Goal: Task Accomplishment & Management: Use online tool/utility

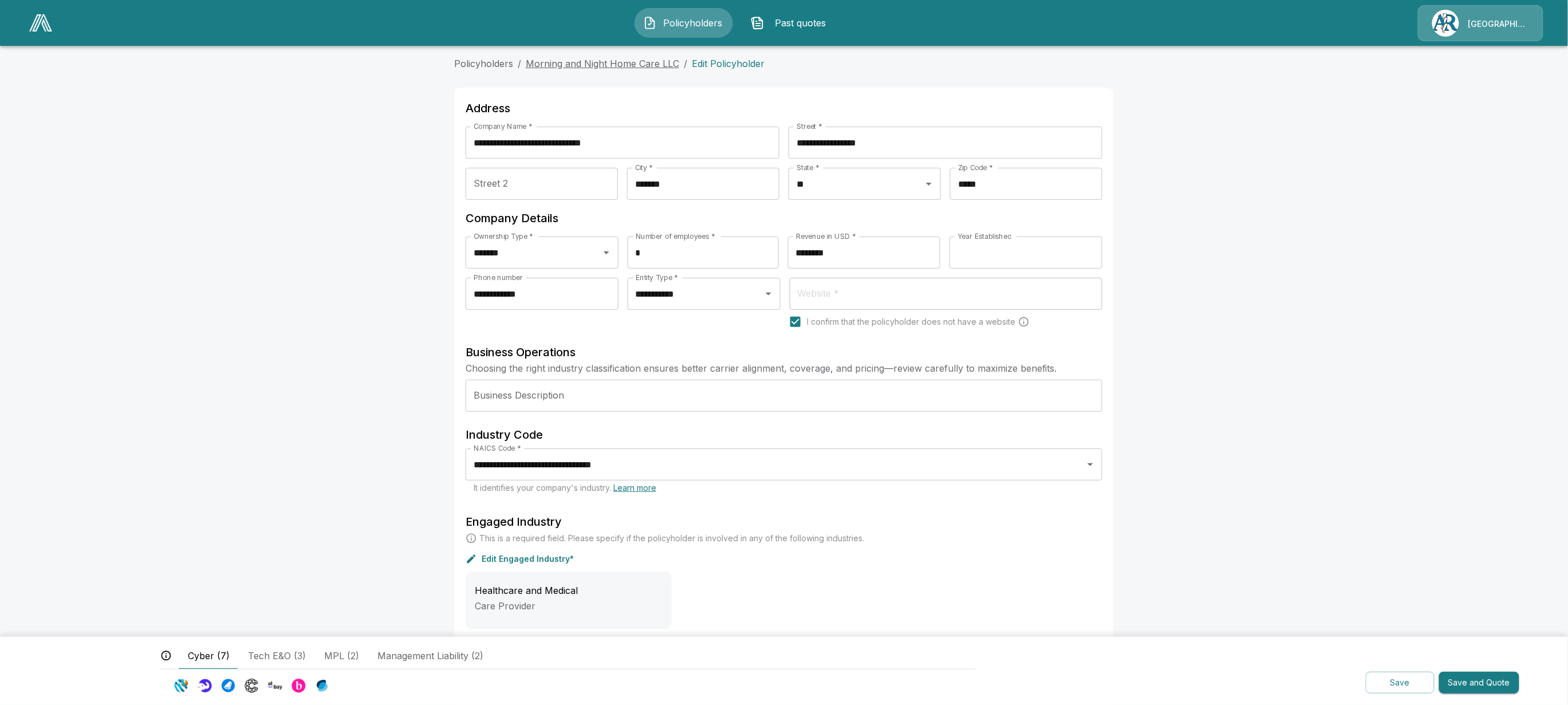
click at [576, 66] on link "Morning and Night Home Care LLC" at bounding box center [602, 64] width 153 height 11
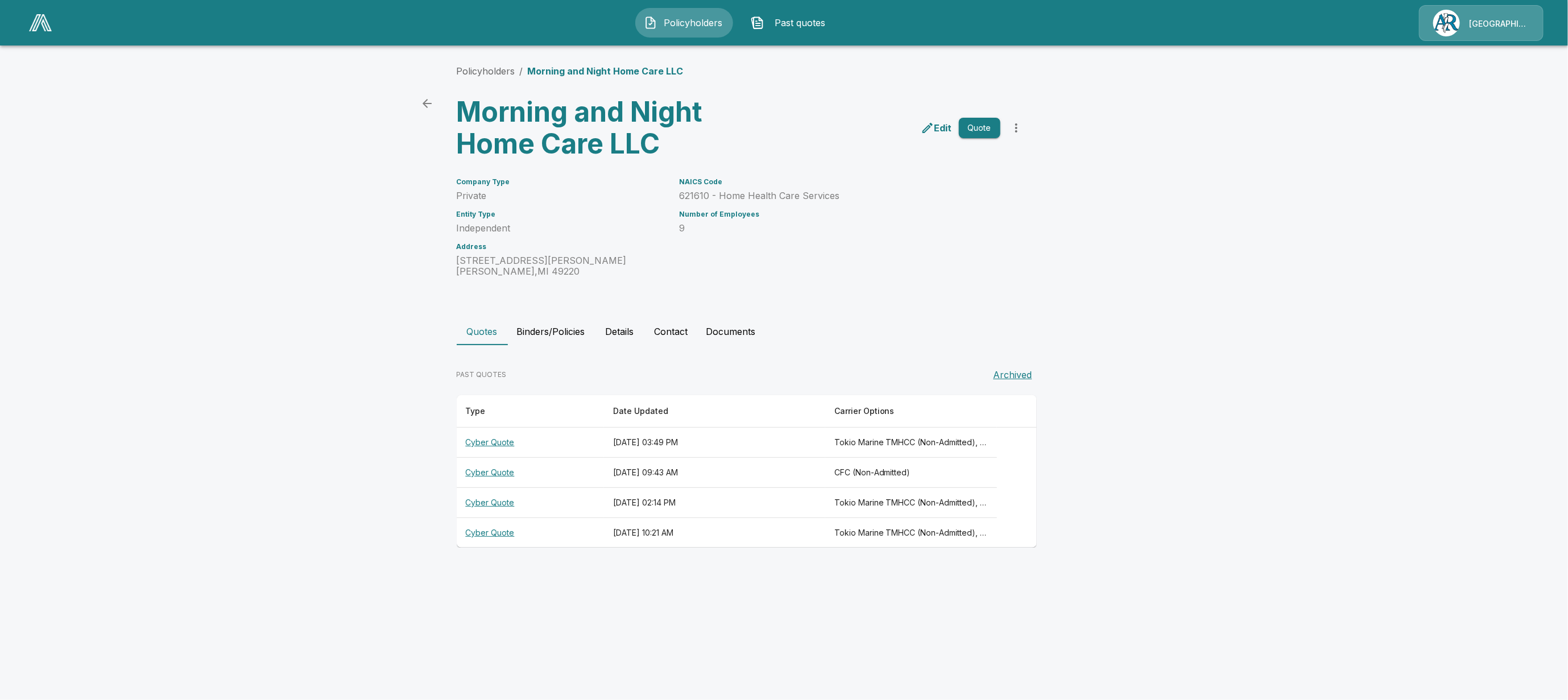
click at [497, 442] on th "Cyber Quote" at bounding box center [530, 443] width 147 height 30
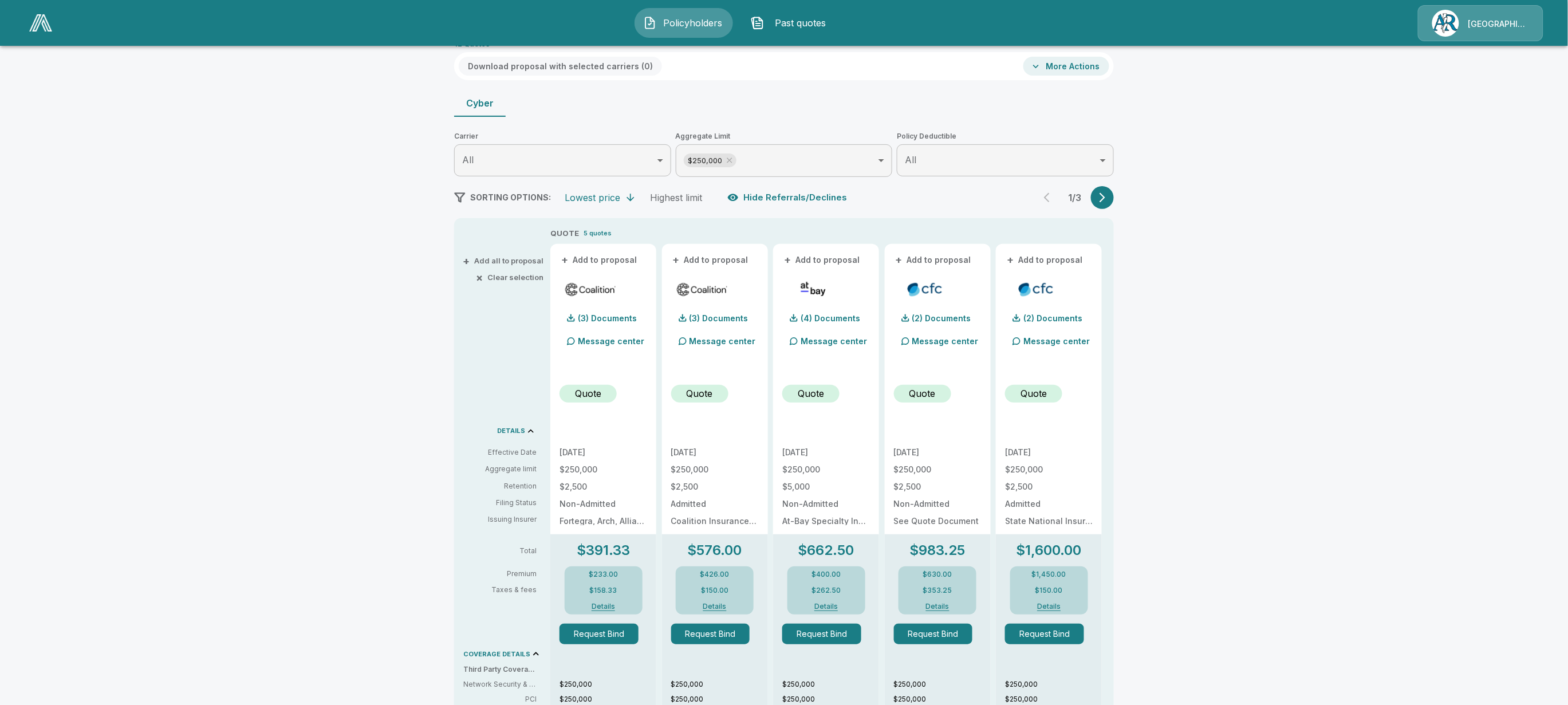
scroll to position [71, 0]
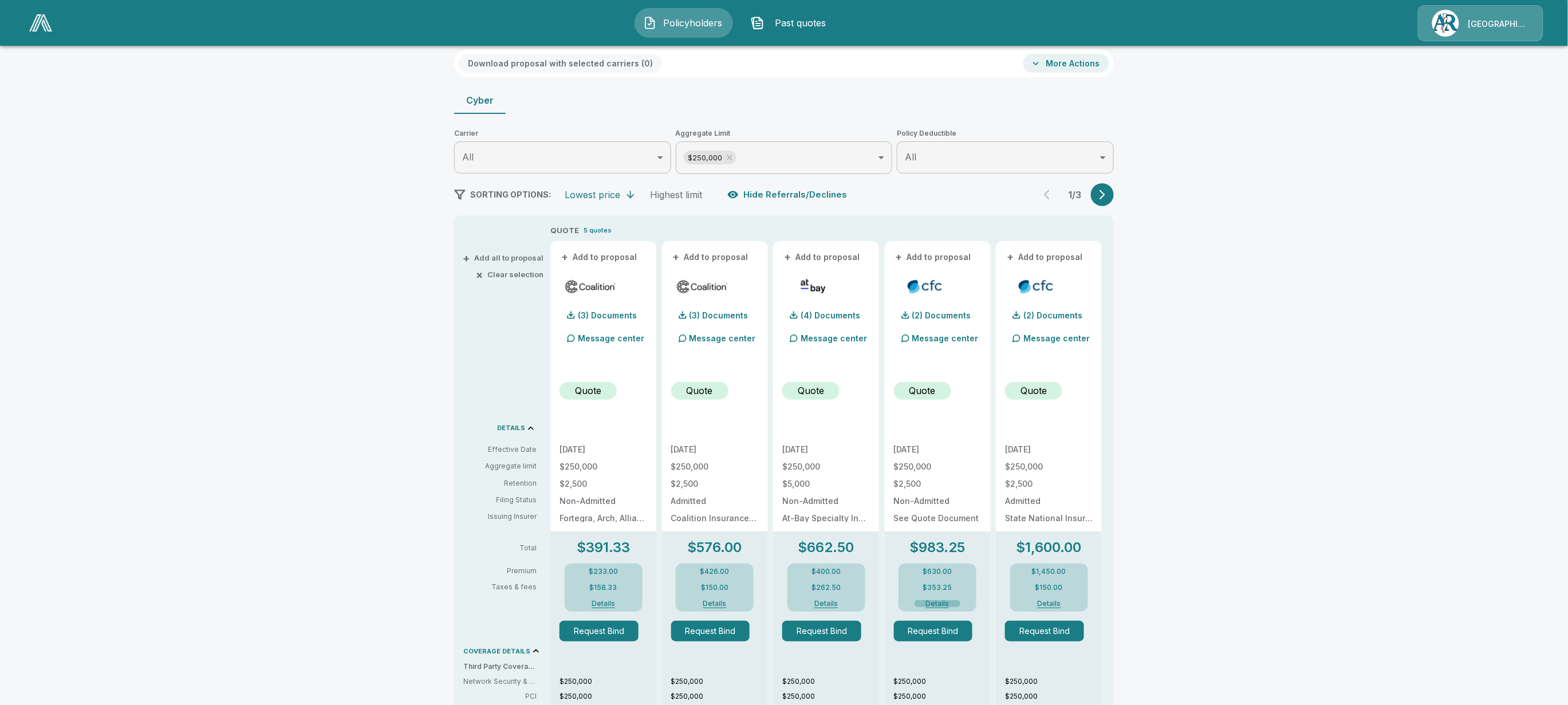
click at [945, 600] on button "Details" at bounding box center [937, 603] width 46 height 7
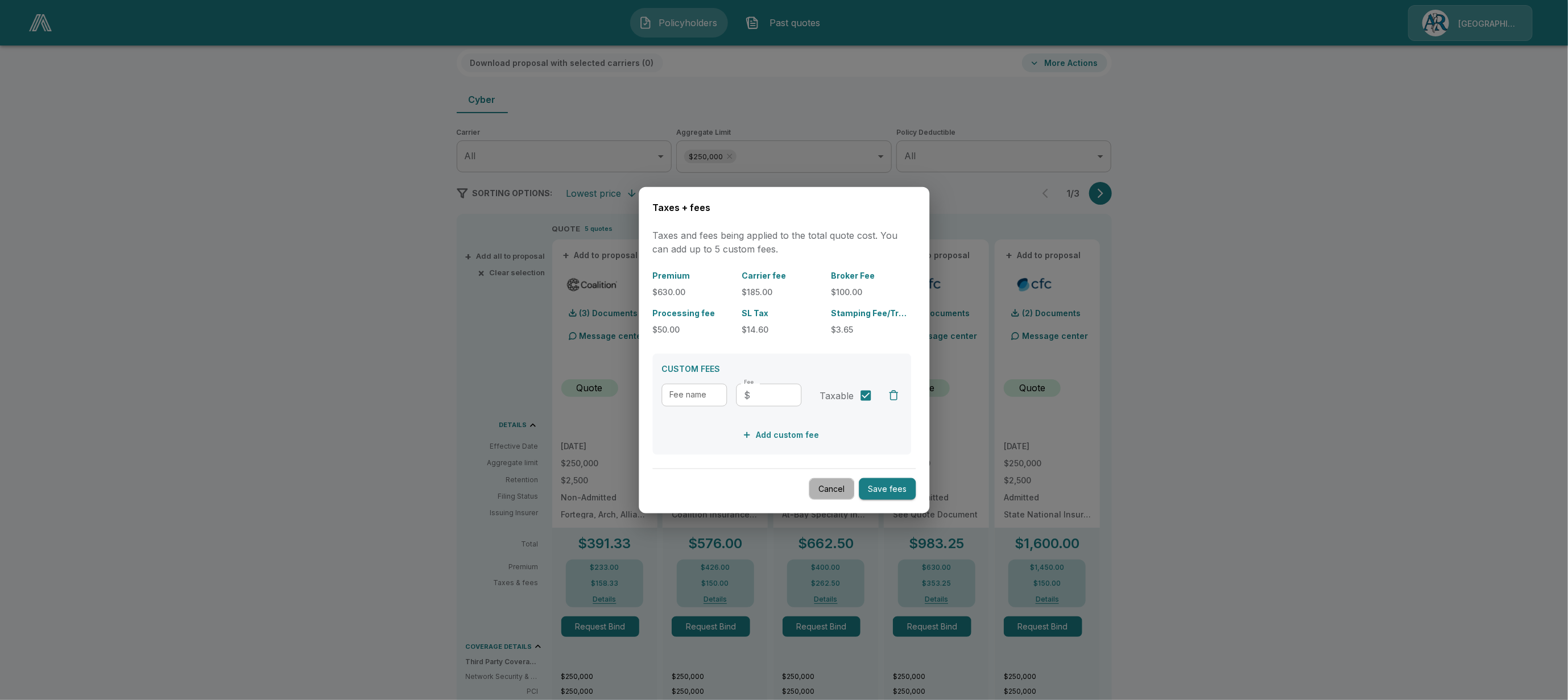
click at [811, 485] on button "Cancel" at bounding box center [831, 488] width 46 height 22
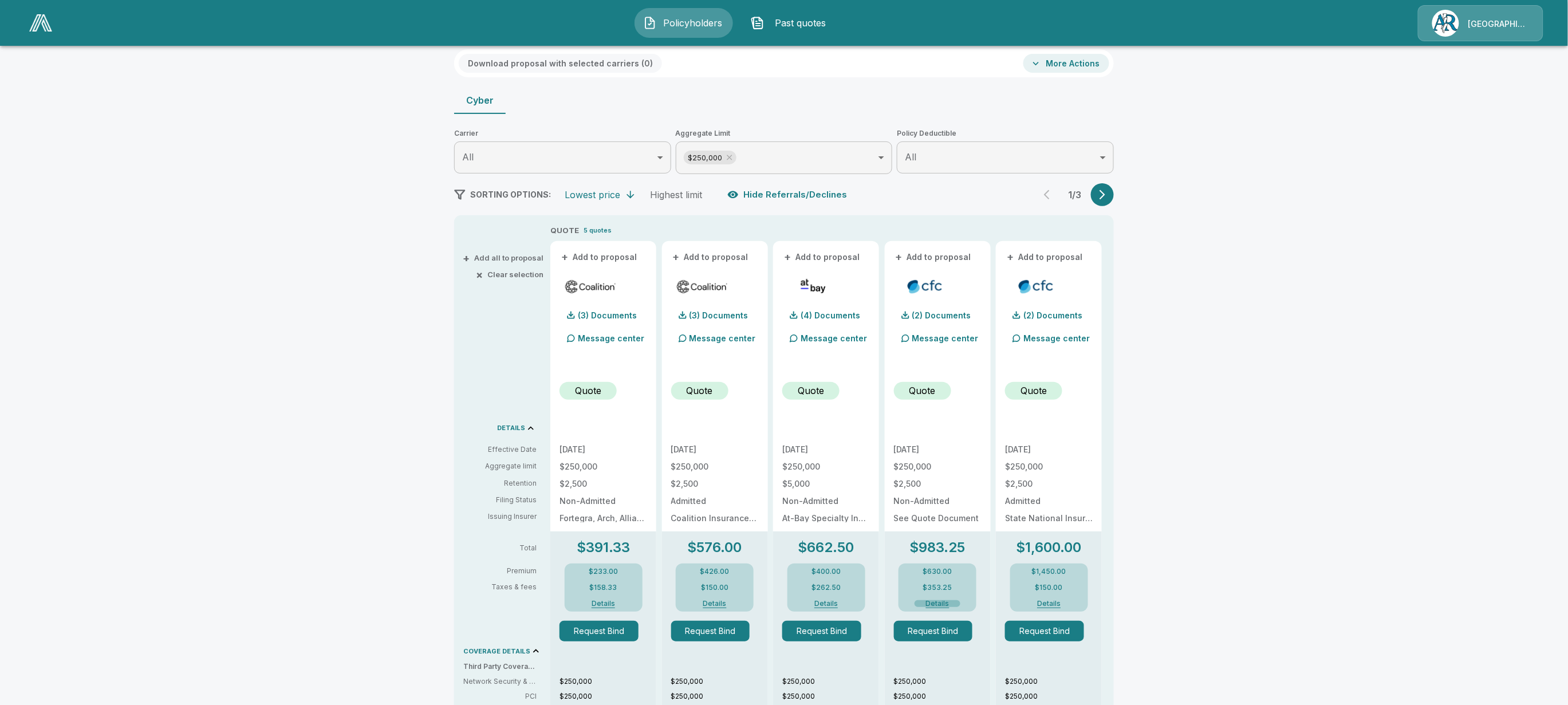
click at [948, 602] on button "Details" at bounding box center [937, 603] width 46 height 7
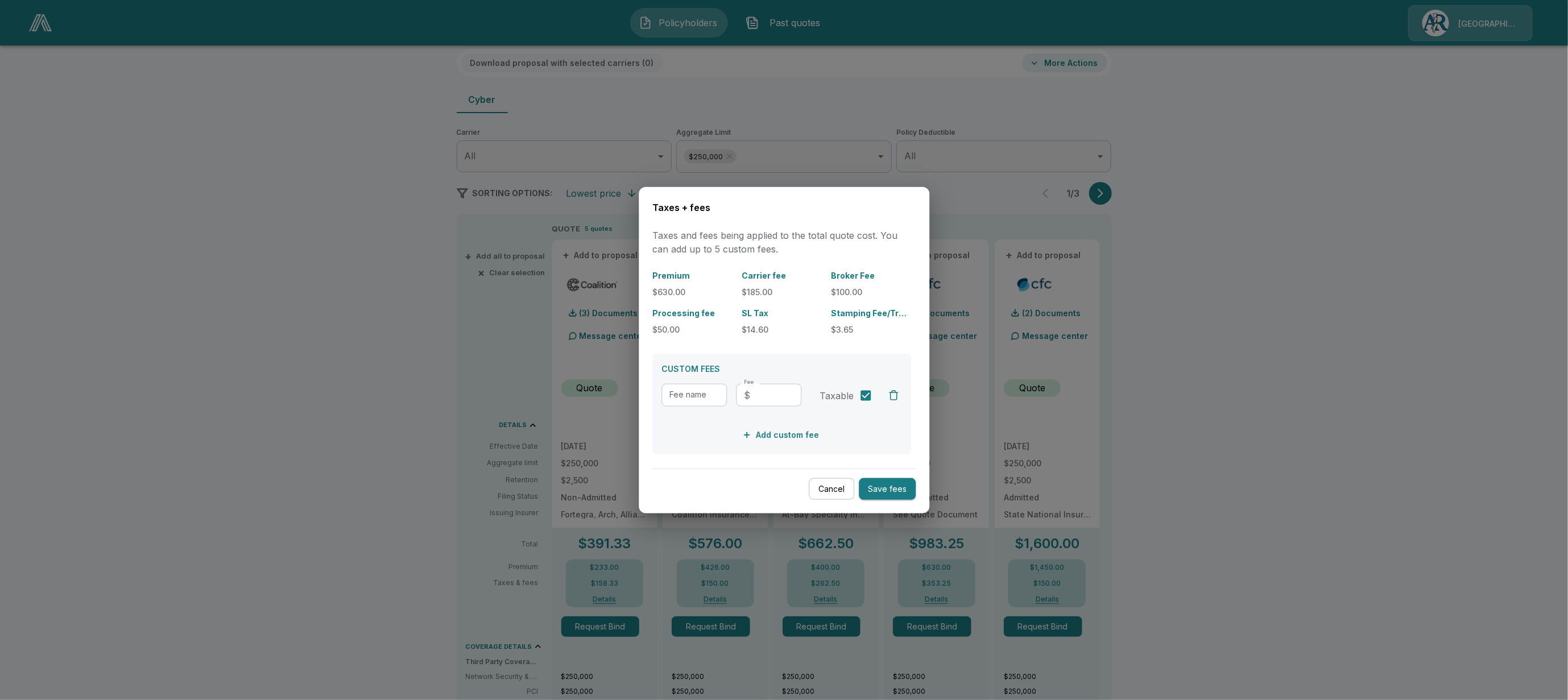
click at [834, 498] on button "Cancel" at bounding box center [831, 488] width 46 height 22
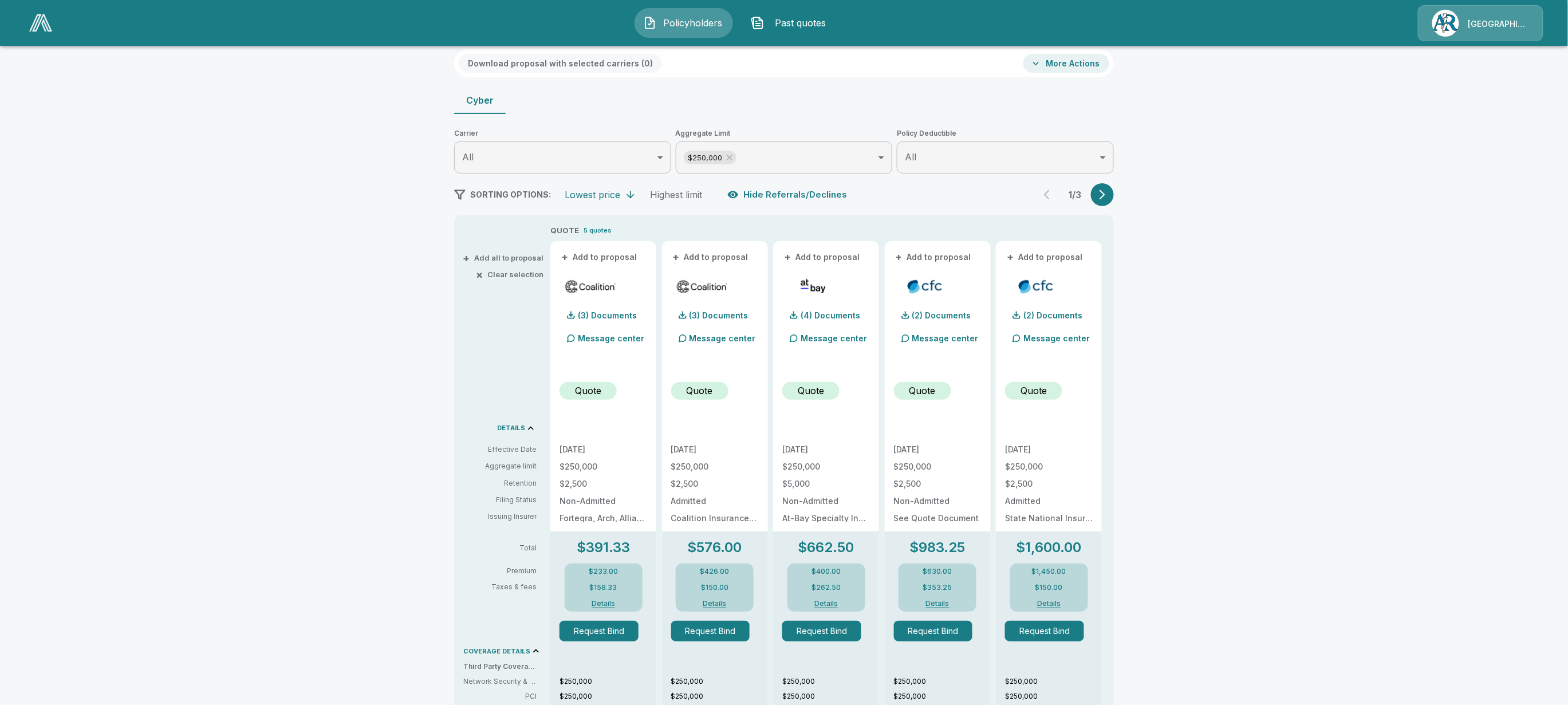
click at [942, 606] on button "Details" at bounding box center [937, 603] width 46 height 7
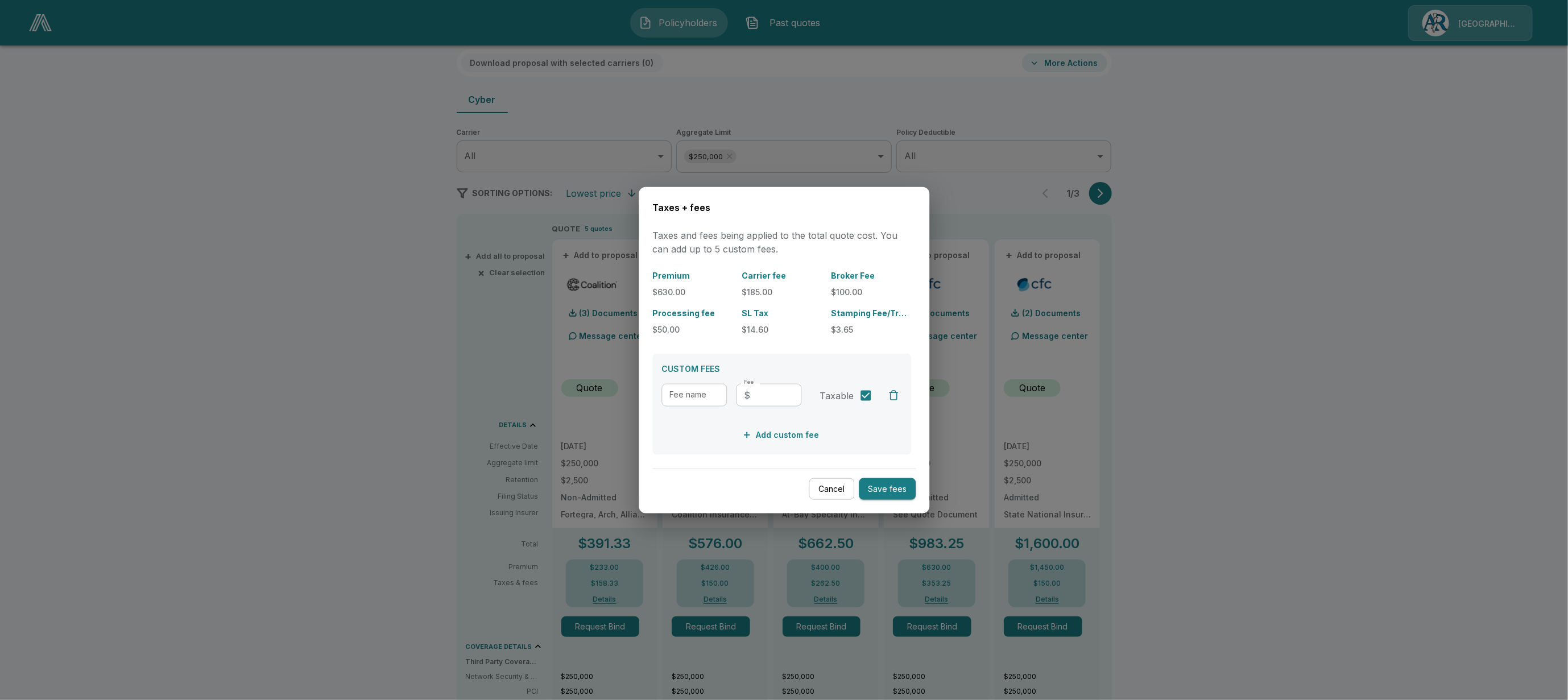
click at [774, 567] on div at bounding box center [784, 350] width 1568 height 700
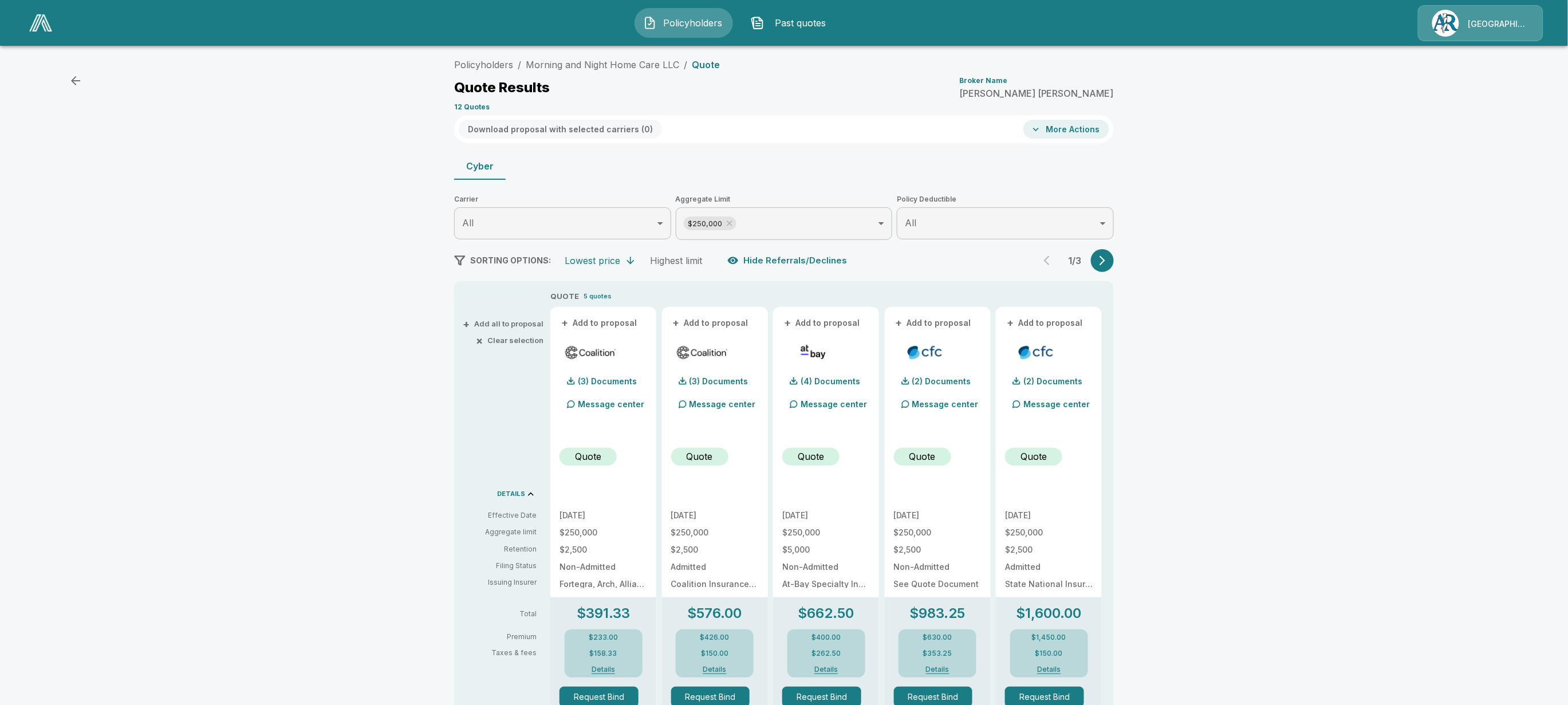
scroll to position [0, 0]
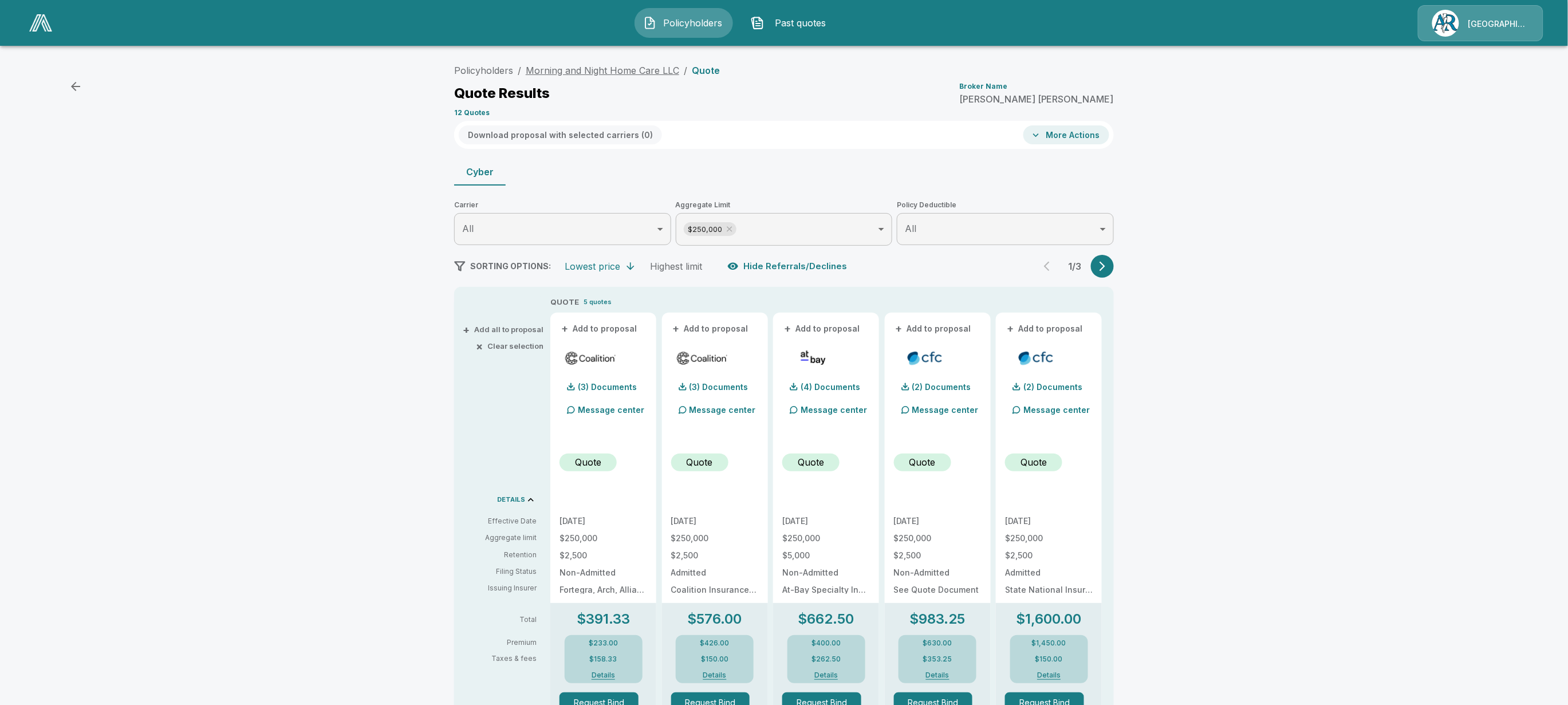
click at [608, 73] on link "Morning and Night Home Care LLC" at bounding box center [602, 71] width 153 height 11
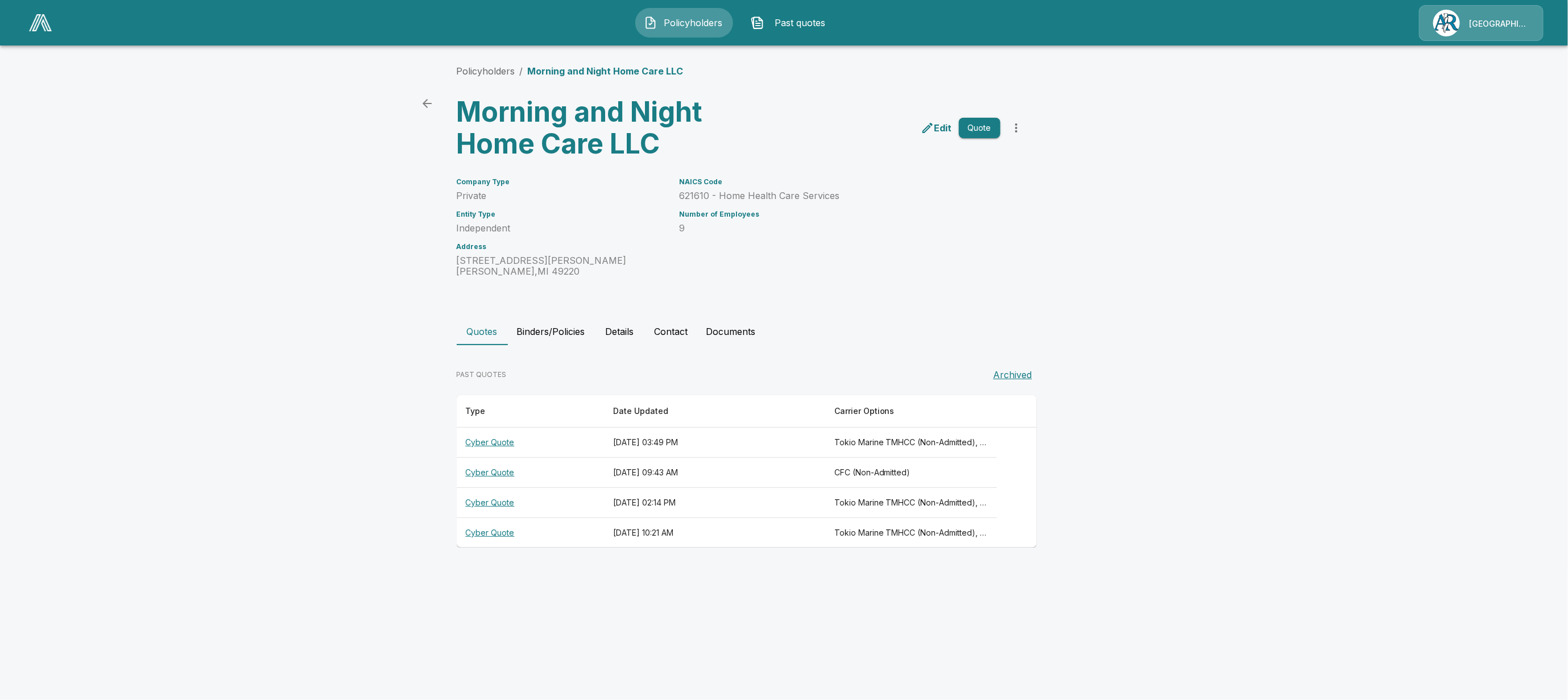
click at [609, 327] on button "Details" at bounding box center [619, 331] width 51 height 27
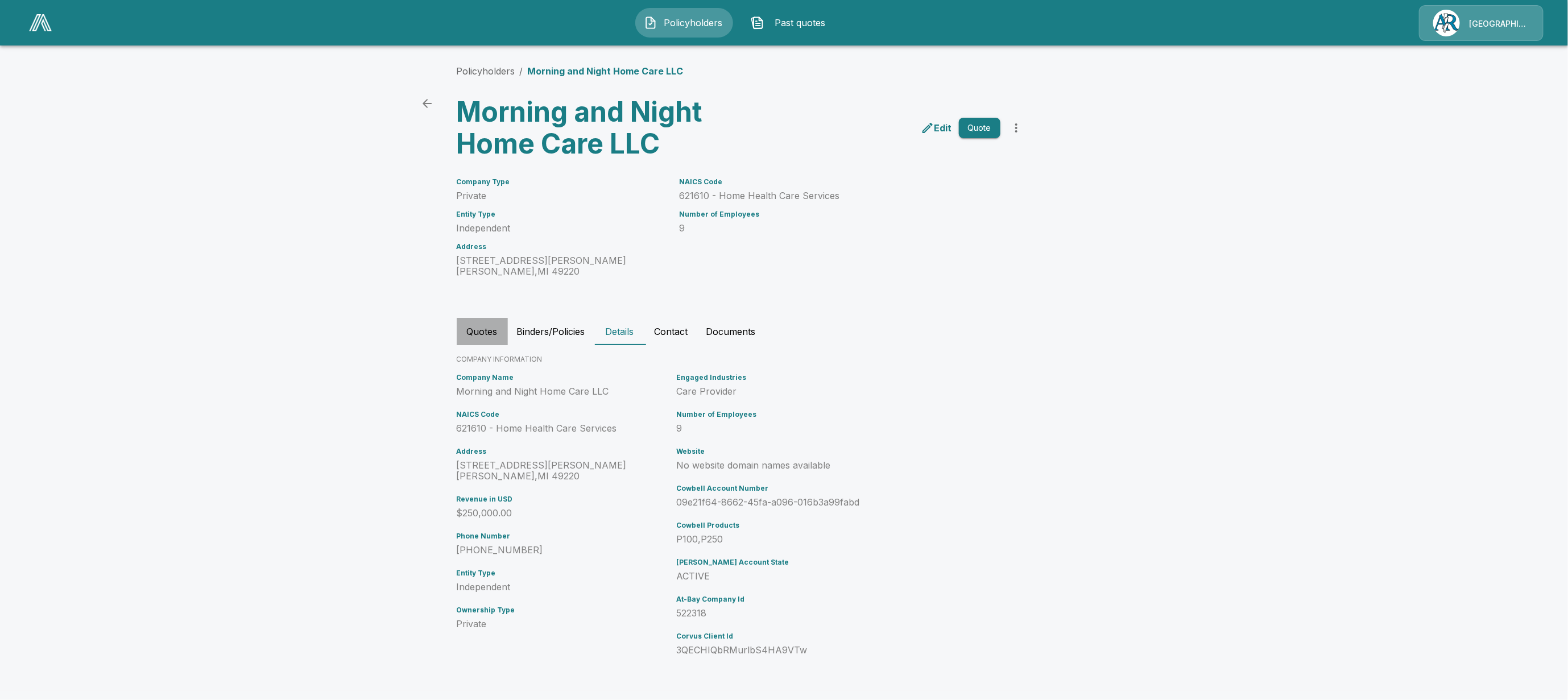
click at [489, 330] on button "Quotes" at bounding box center [482, 331] width 51 height 27
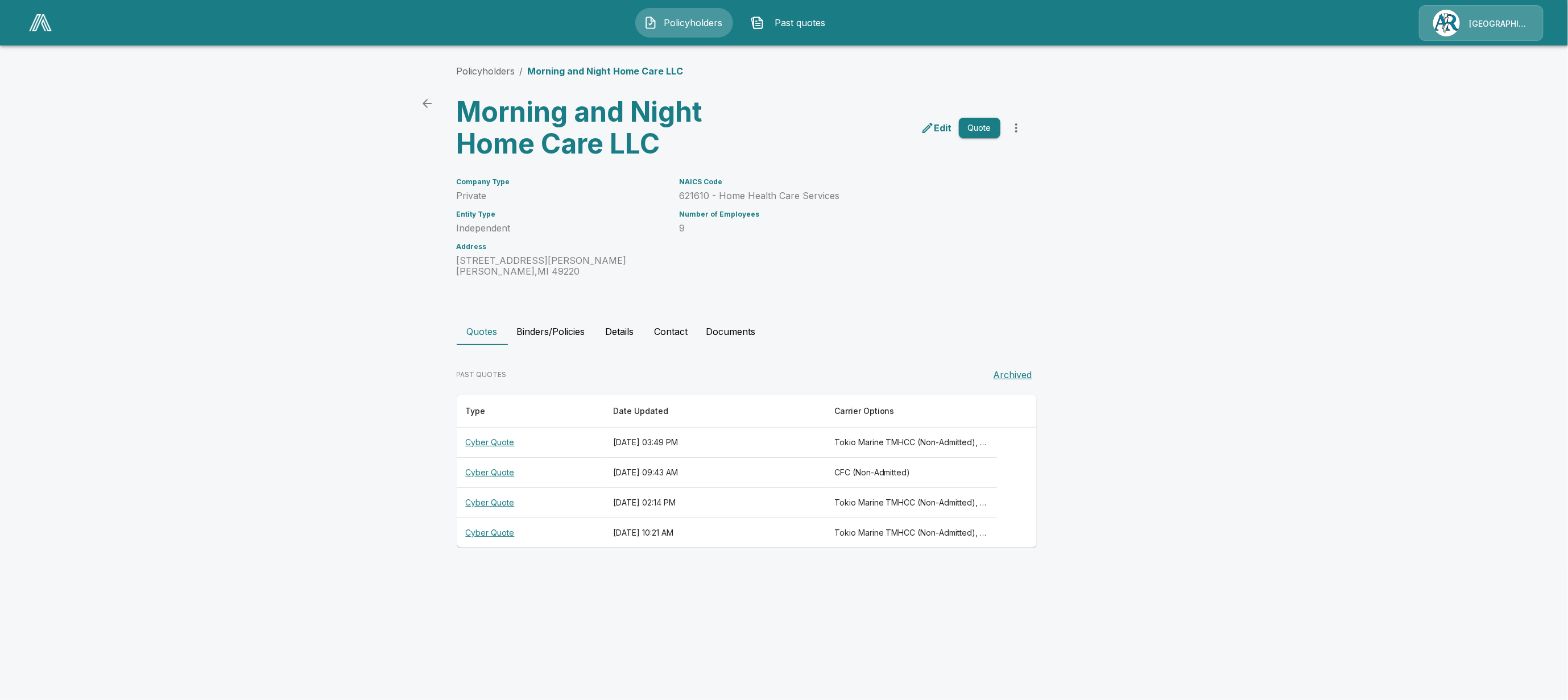
click at [509, 441] on th "Cyber Quote" at bounding box center [530, 443] width 147 height 30
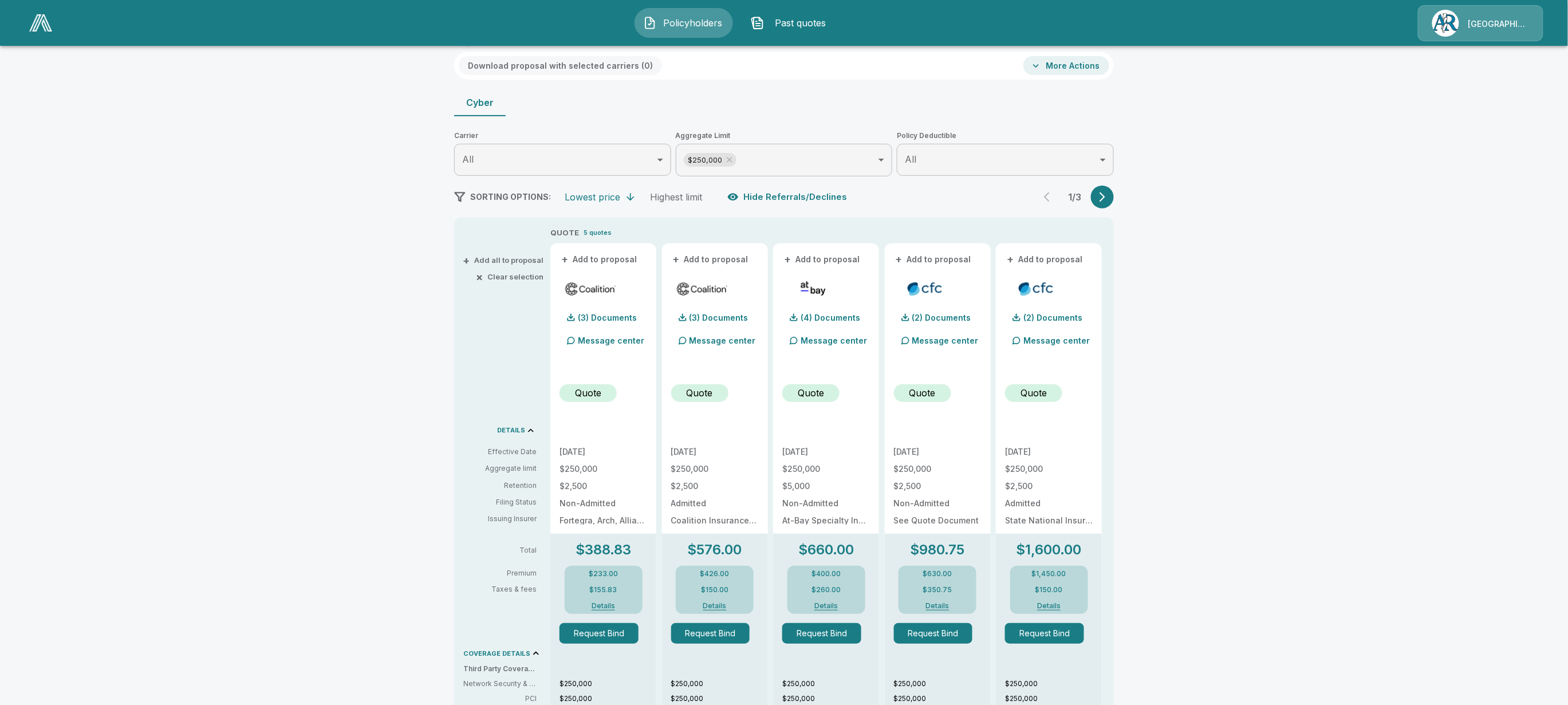
scroll to position [71, 0]
click at [942, 605] on button "Details" at bounding box center [937, 603] width 46 height 7
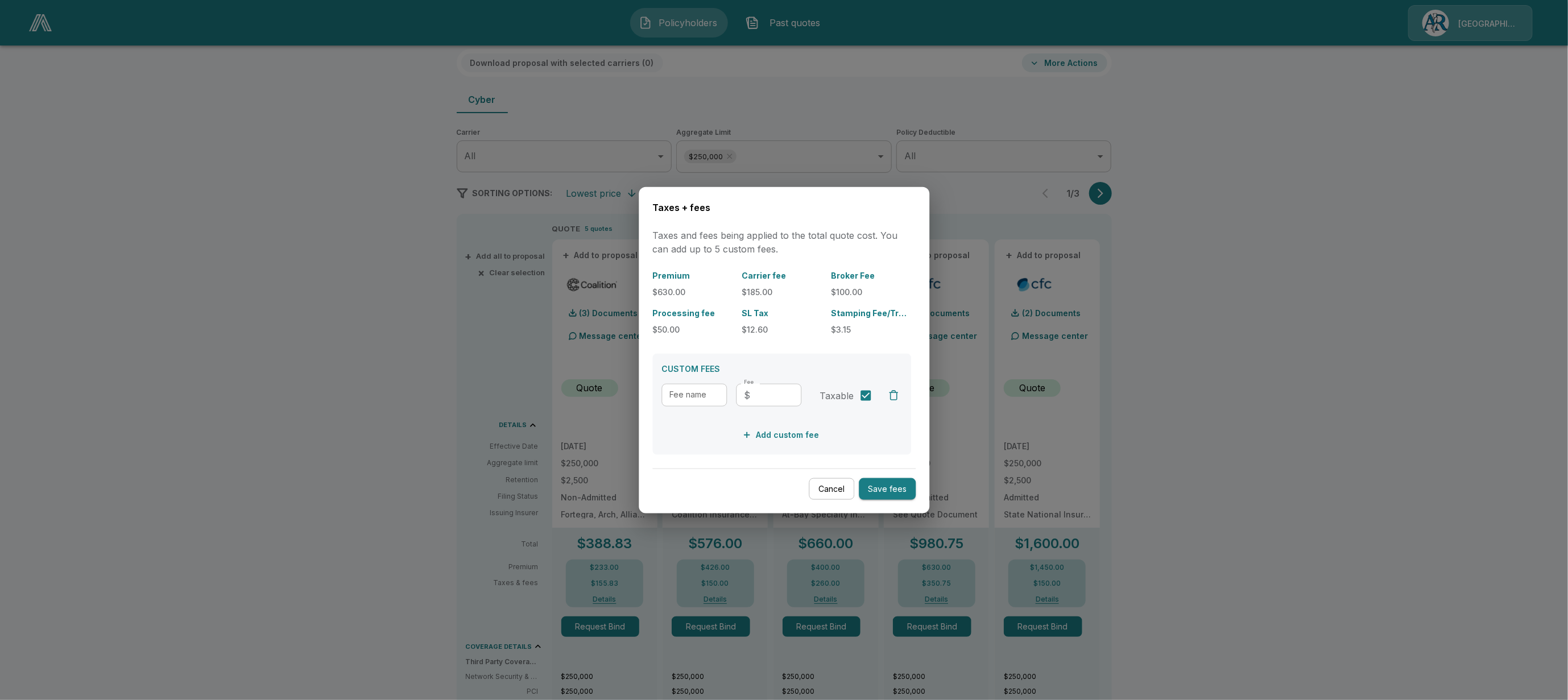
click at [1155, 421] on div at bounding box center [784, 350] width 1568 height 700
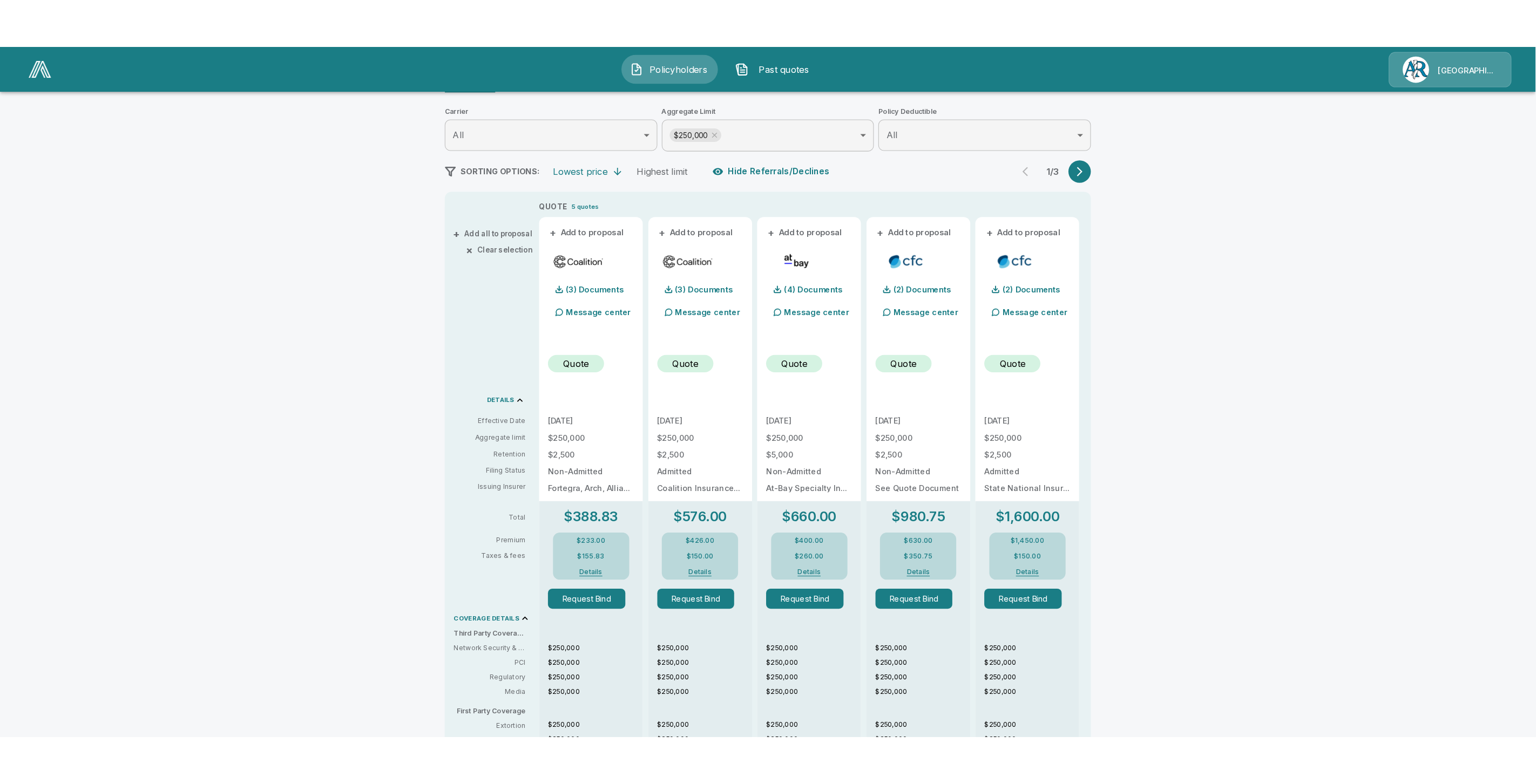
scroll to position [135, 0]
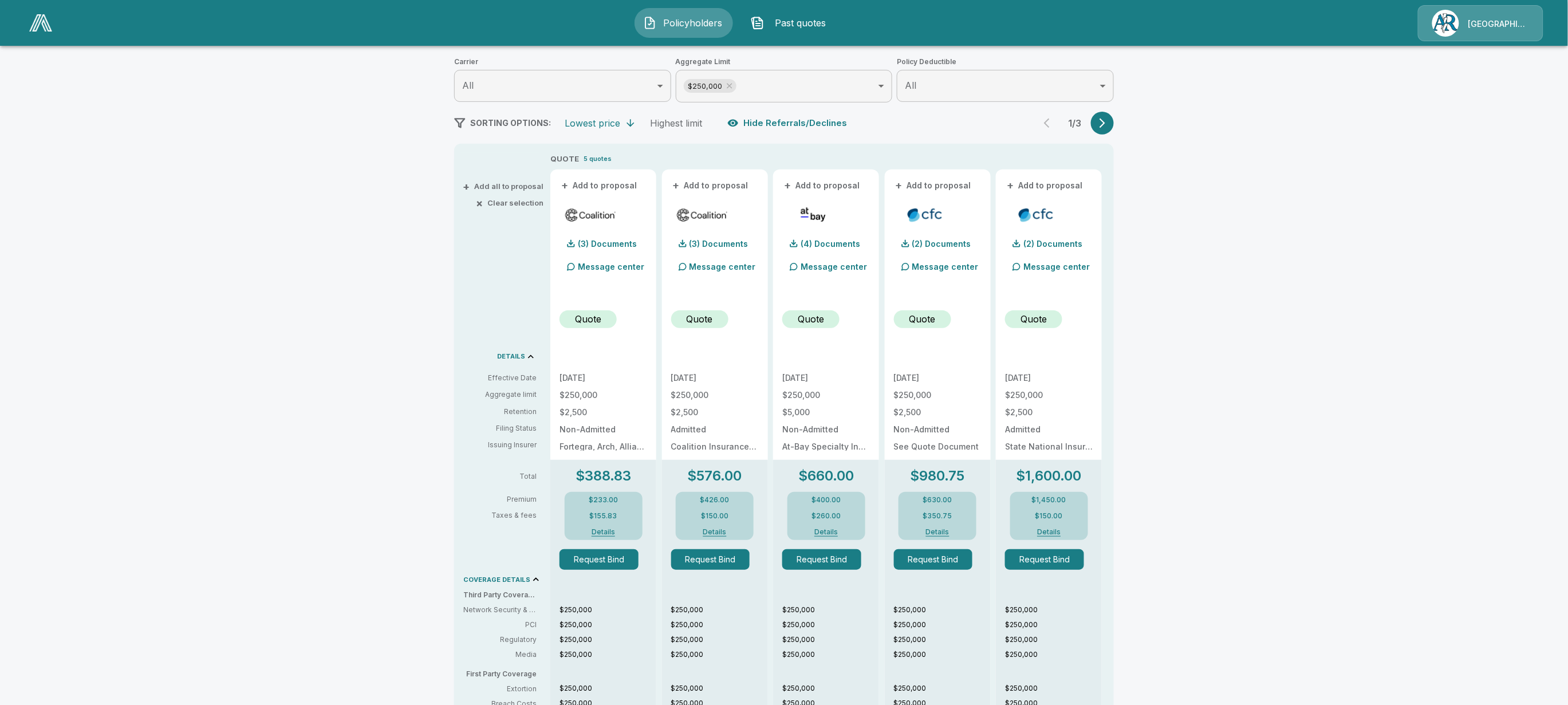
click at [1281, 389] on div "Policyholders / Morning and Night Home Care LLC / Quote Quote Results Broker Na…" at bounding box center [784, 456] width 1568 height 1089
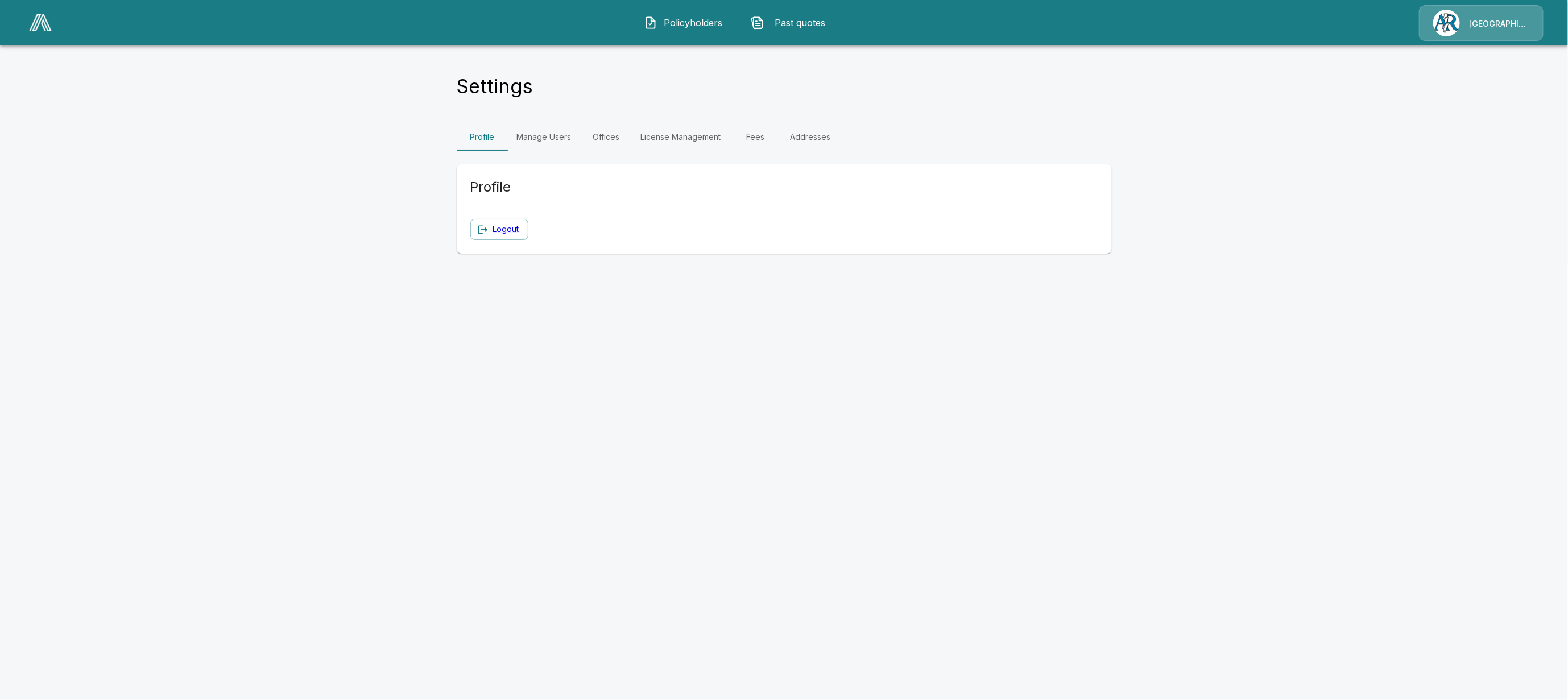
click at [744, 139] on link "Fees" at bounding box center [755, 136] width 51 height 27
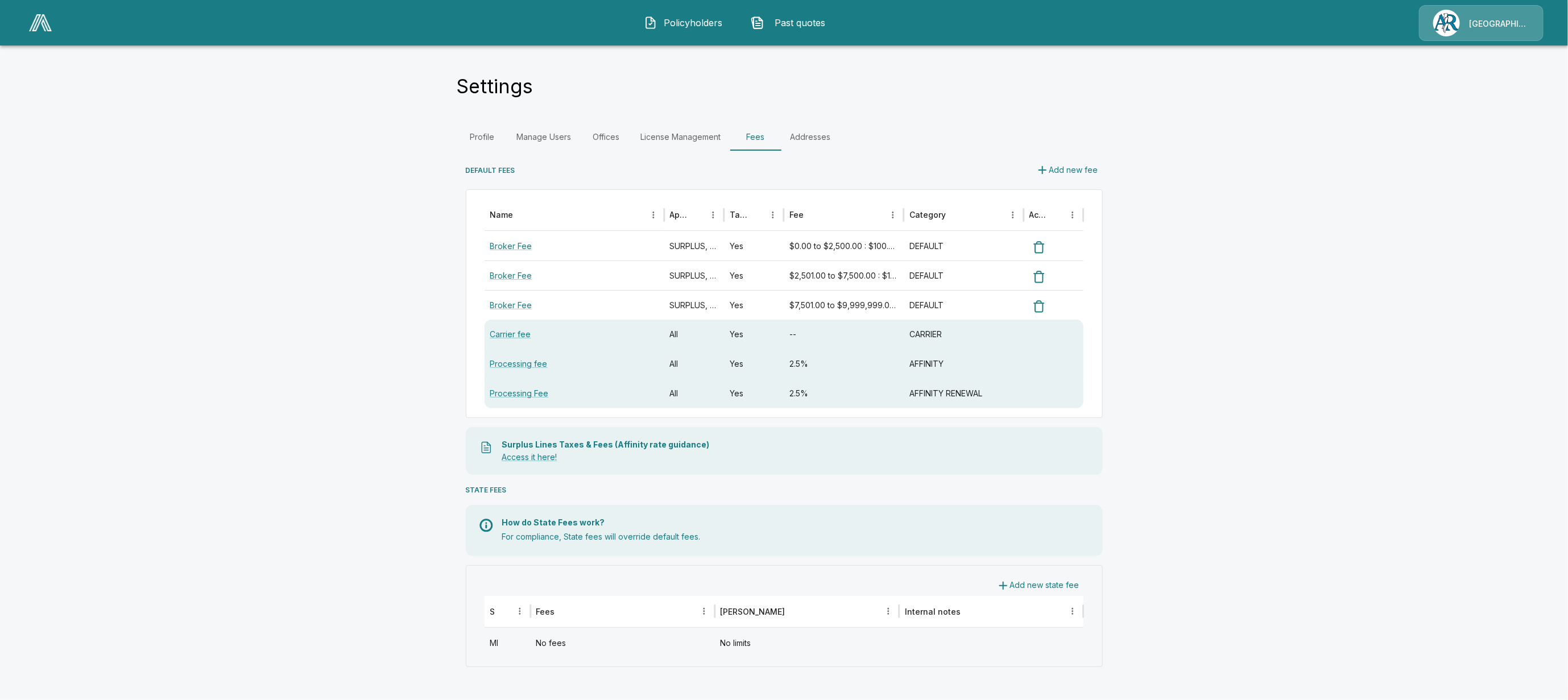
click at [501, 640] on div "MI" at bounding box center [507, 642] width 46 height 30
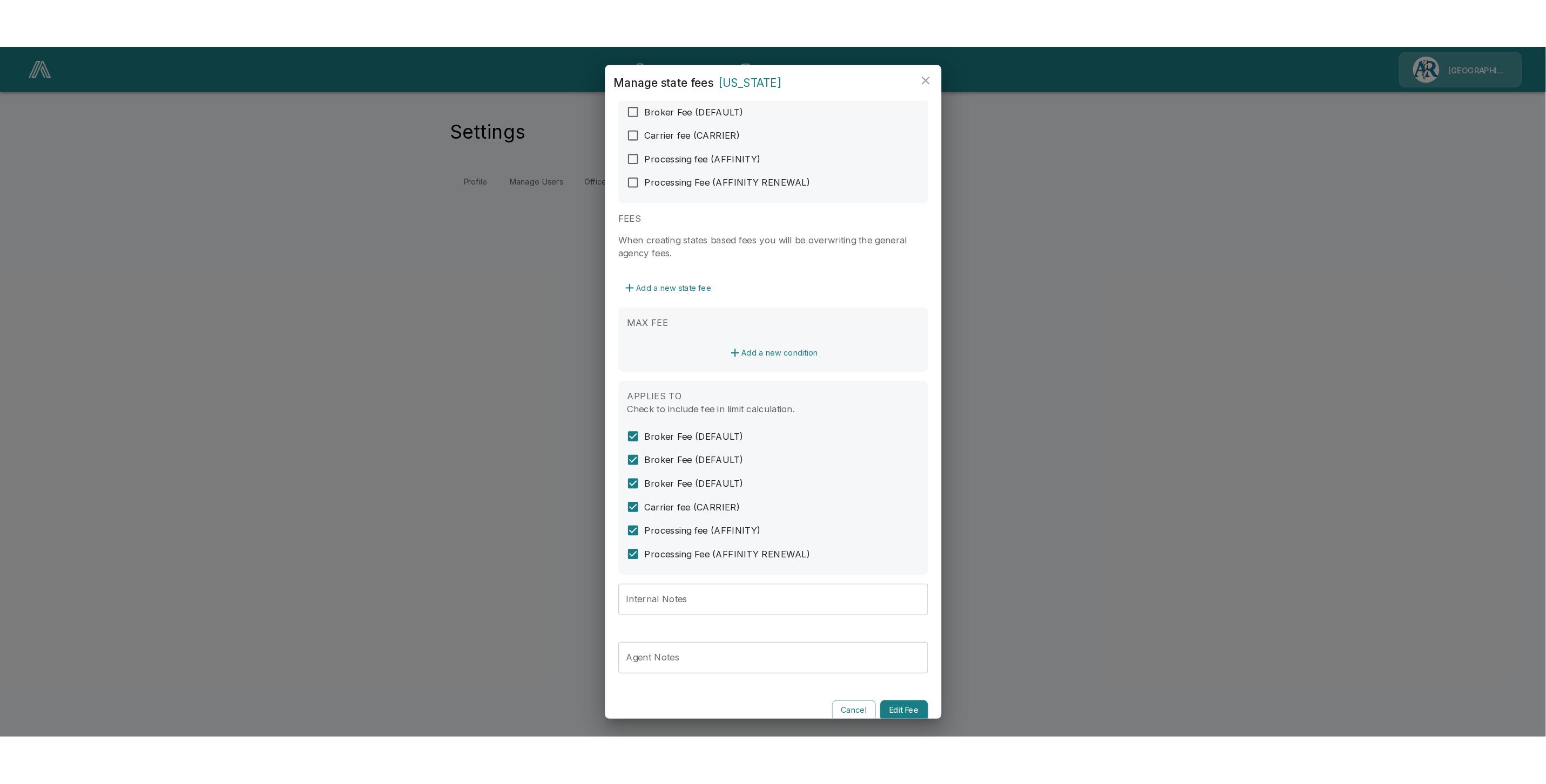
scroll to position [110, 0]
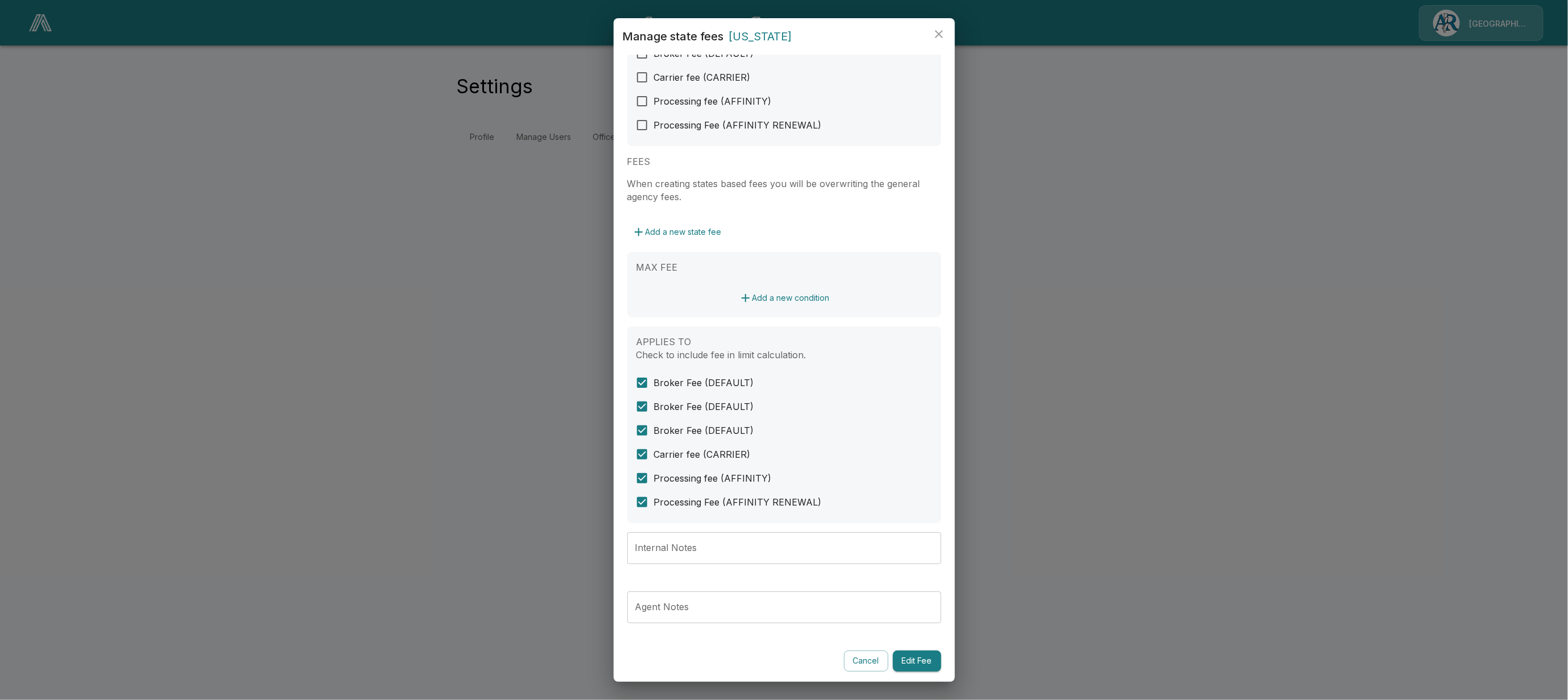
click at [894, 656] on button "Edit Fee" at bounding box center [917, 660] width 48 height 21
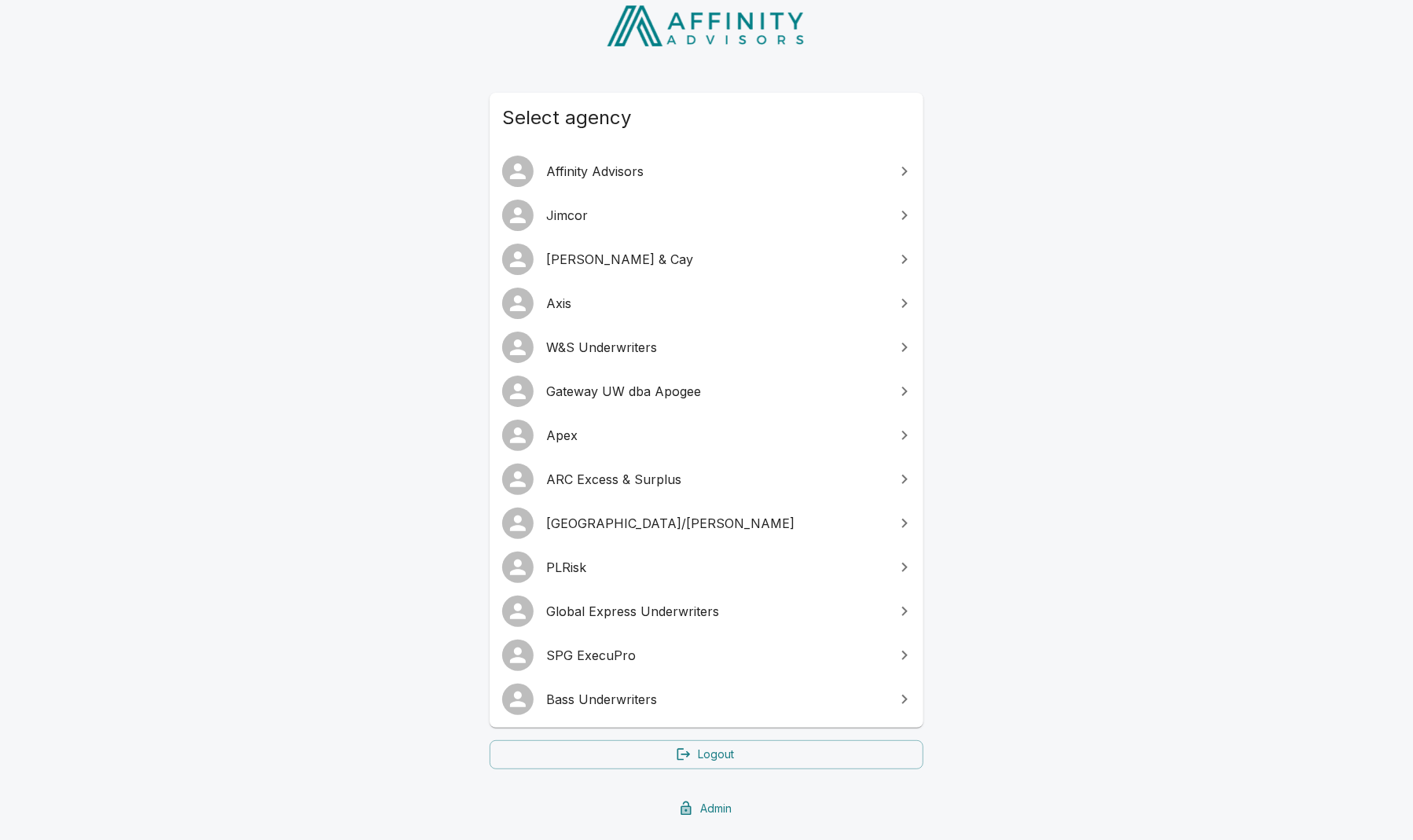
scroll to position [98, 0]
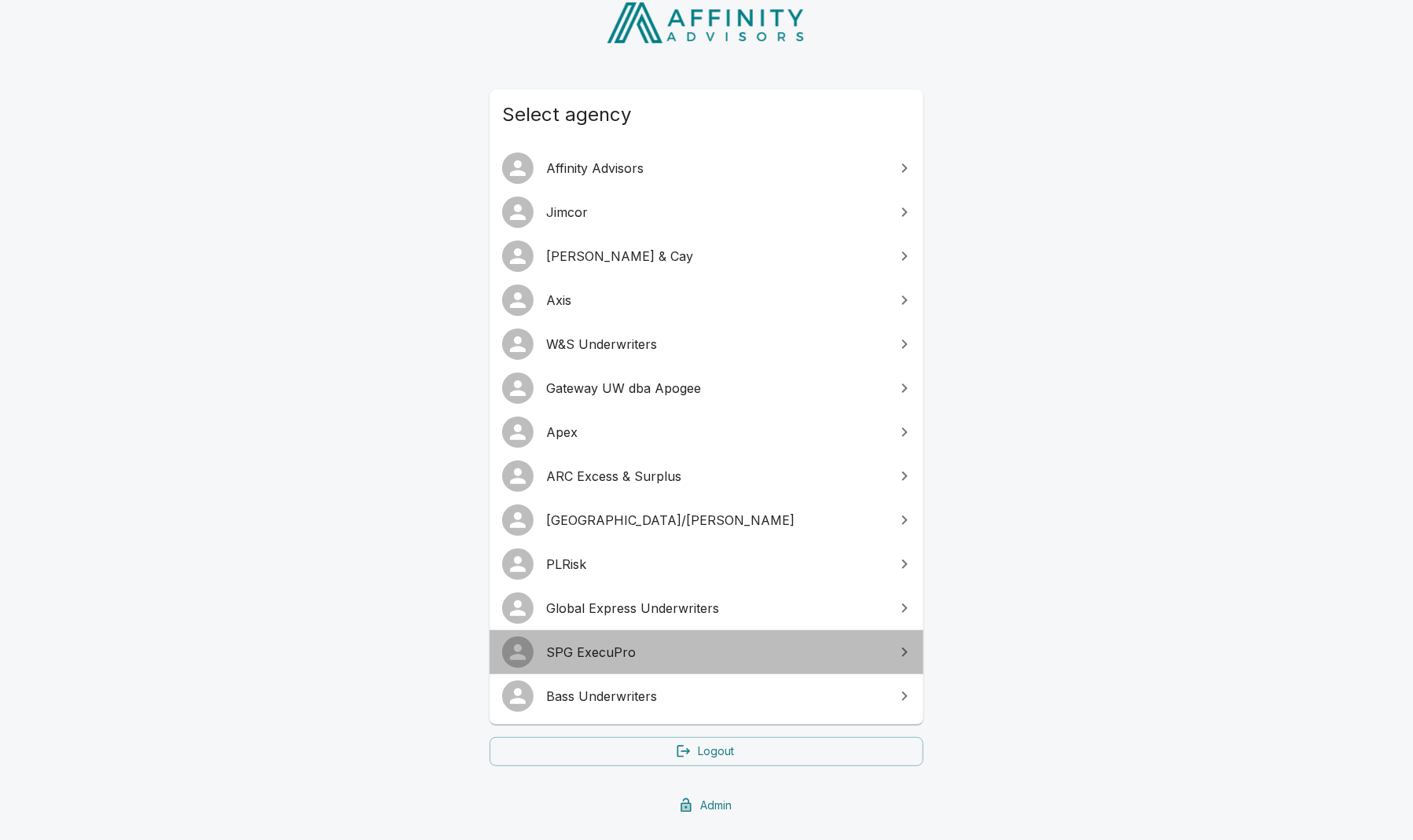
click at [609, 651] on span "SPG ExecuPro" at bounding box center [715, 652] width 340 height 19
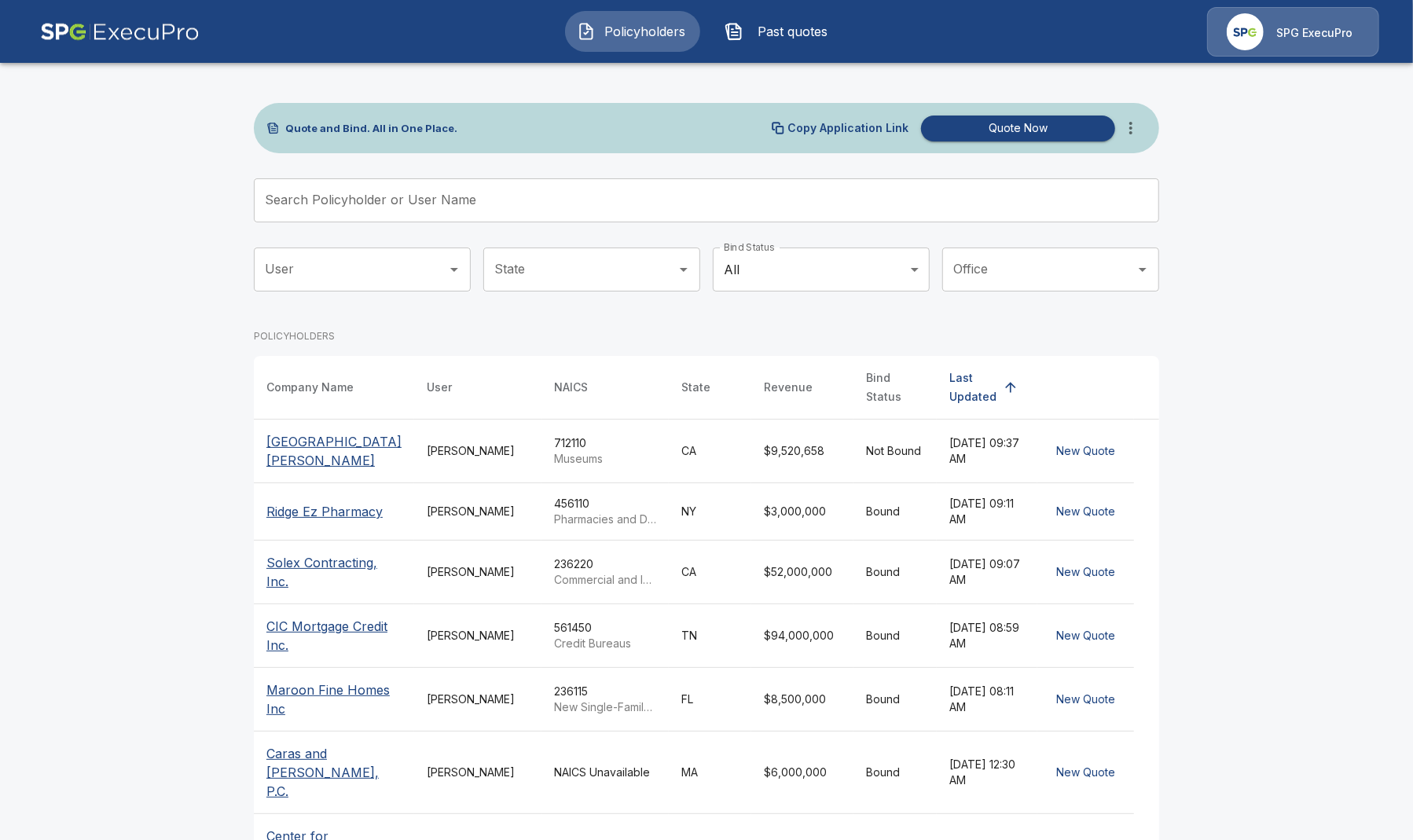
click at [436, 196] on input "Search Policyholder or User Name" at bounding box center [698, 200] width 888 height 44
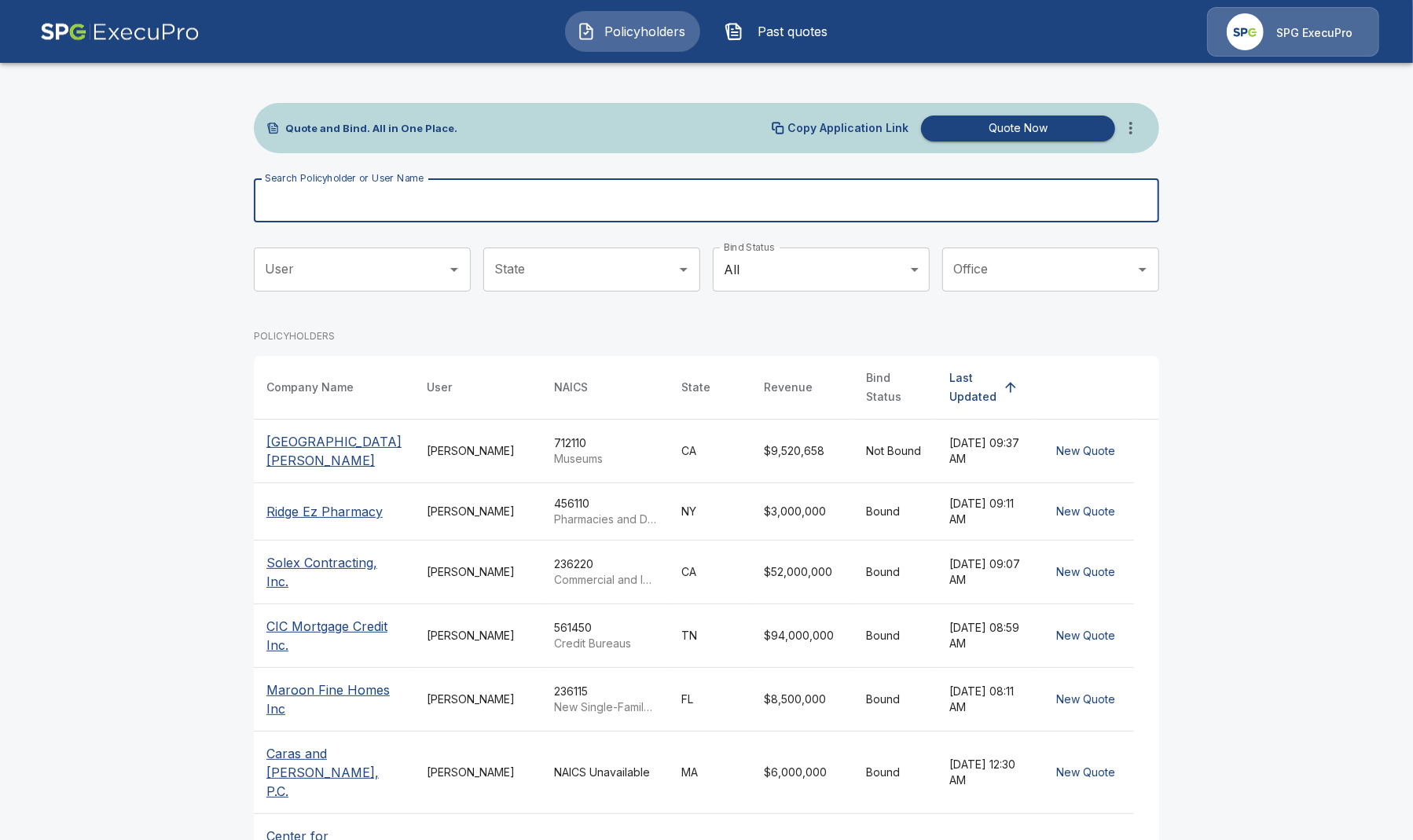
click at [402, 213] on input "Search Policyholder or User Name" at bounding box center [698, 200] width 888 height 44
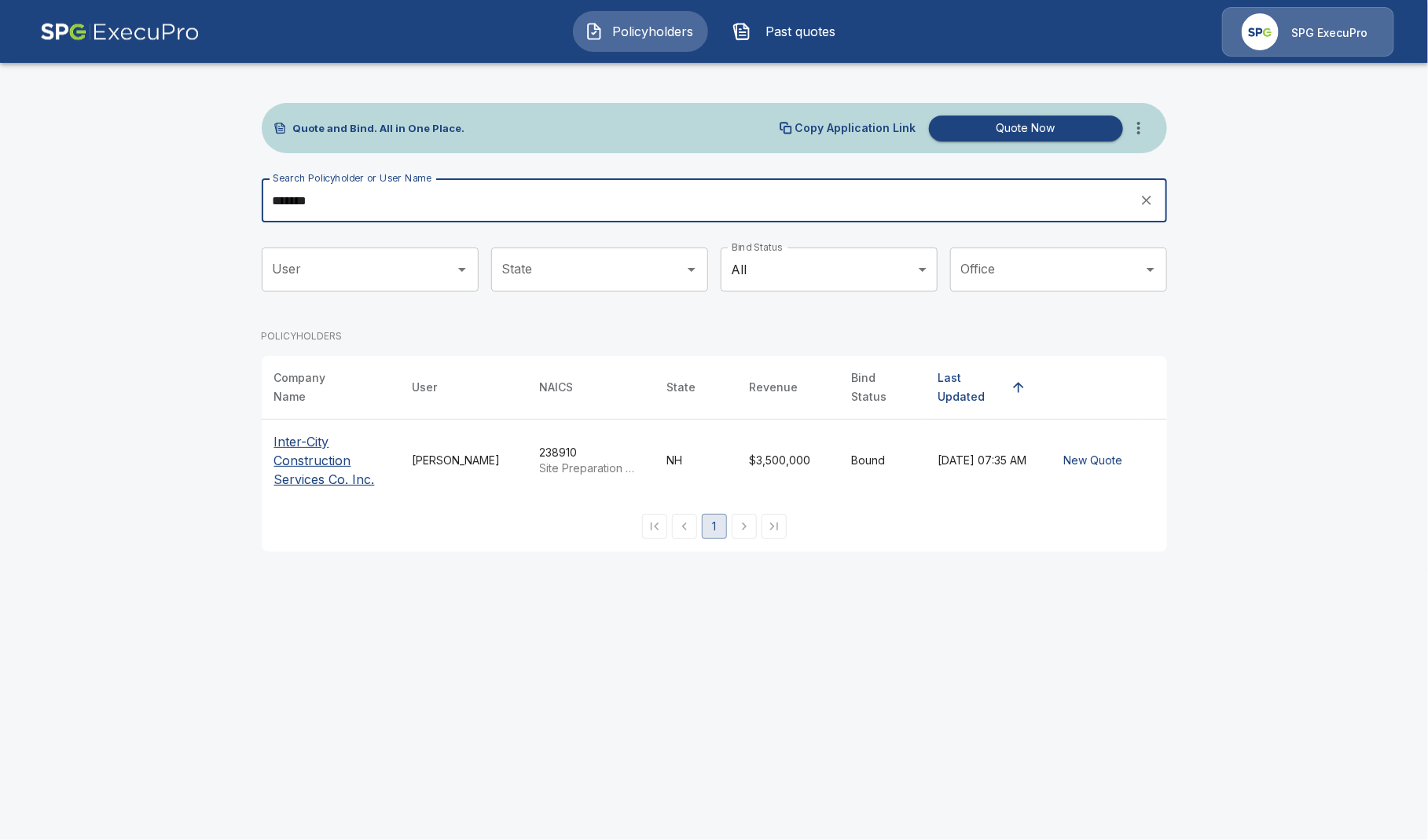
type input "*******"
drag, startPoint x: 246, startPoint y: 451, endPoint x: 325, endPoint y: 457, distance: 79.2
click at [246, 452] on div "Quote and Bind. All in One Place. Copy Application Link Quote Now Search Policy…" at bounding box center [714, 314] width 943 height 512
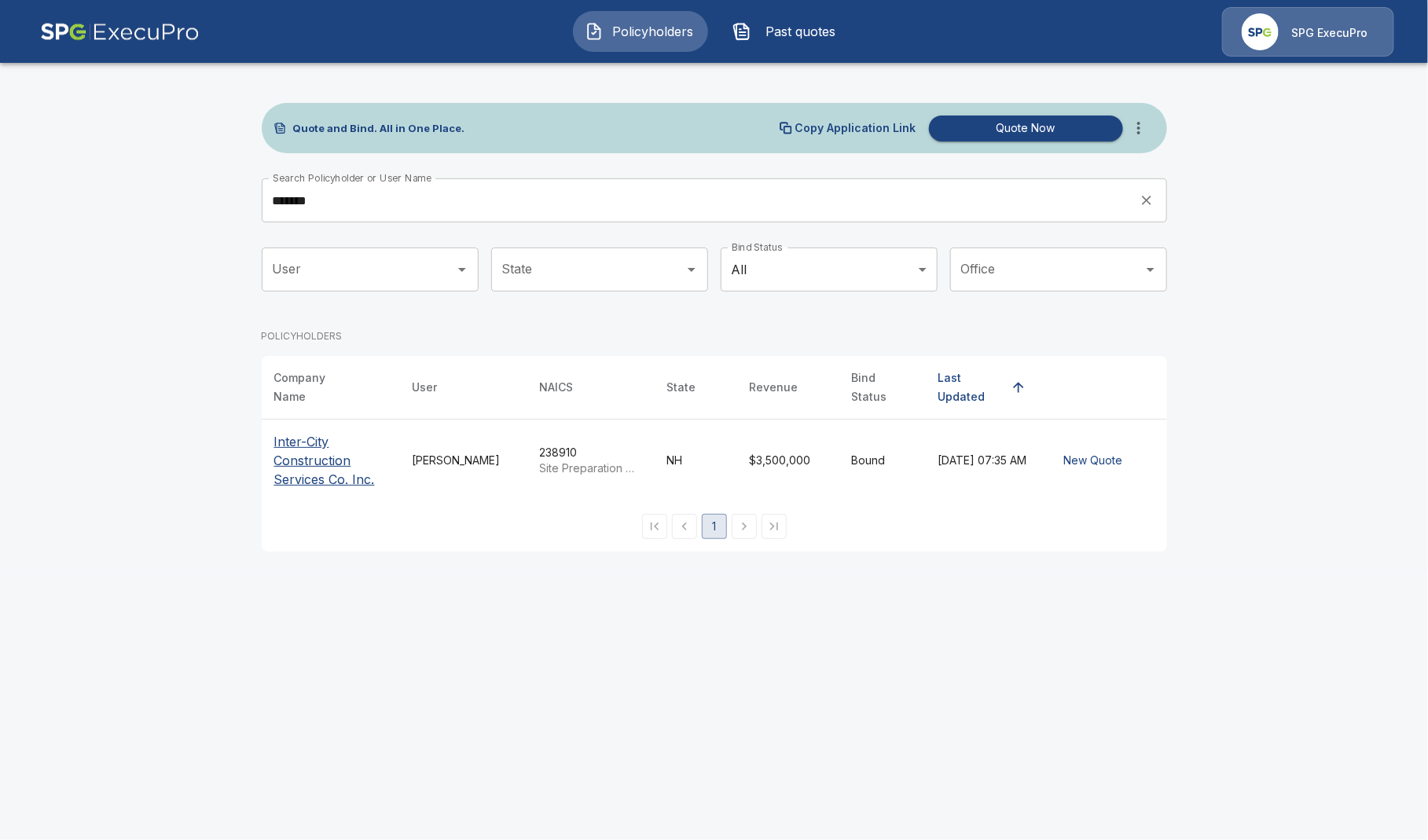
drag, startPoint x: 348, startPoint y: 458, endPoint x: 355, endPoint y: 467, distance: 11.4
click at [348, 459] on p "Inter-City Construction Services Co. Inc." at bounding box center [331, 460] width 114 height 57
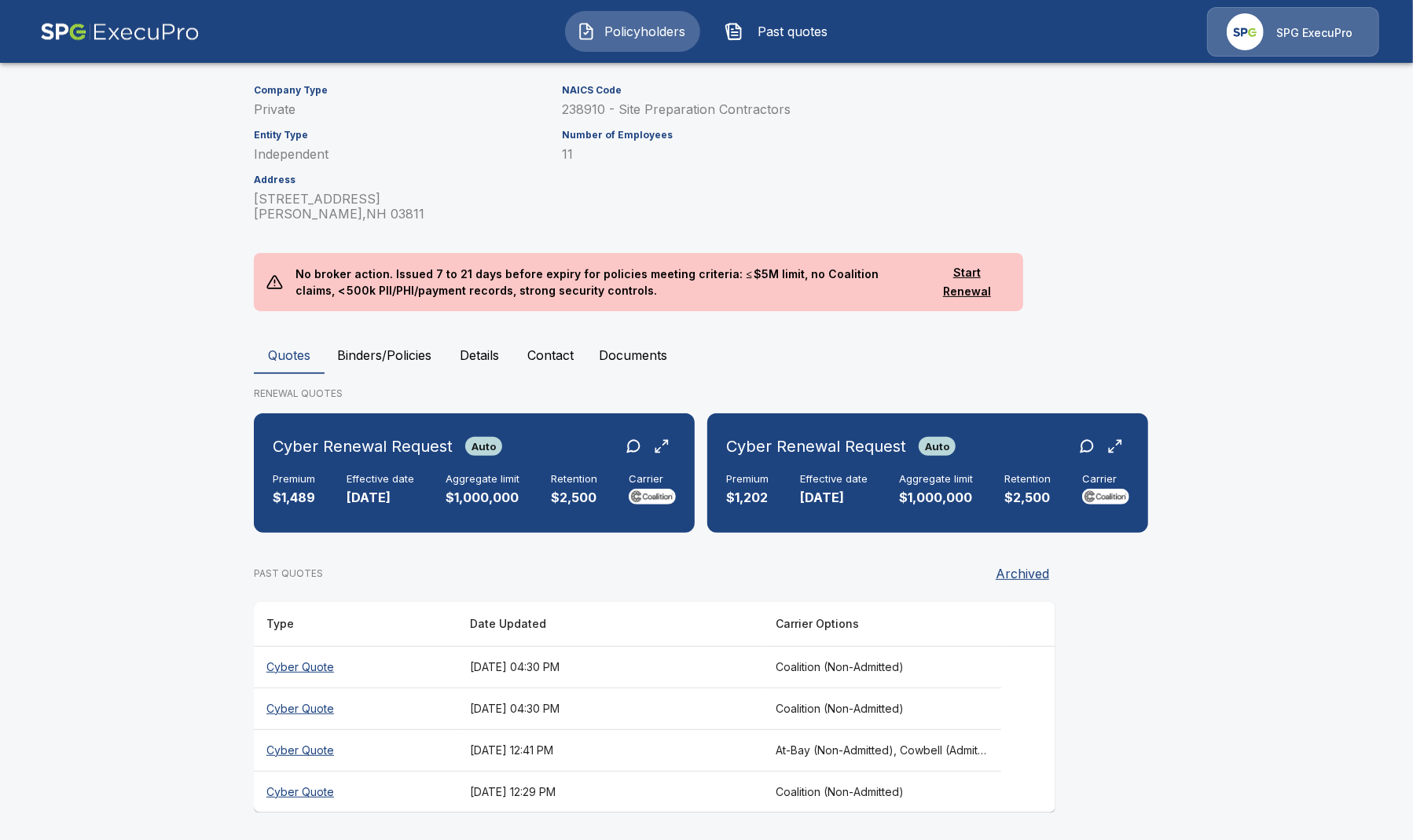
scroll to position [206, 0]
click at [381, 345] on button "Binders/Policies" at bounding box center [384, 354] width 120 height 38
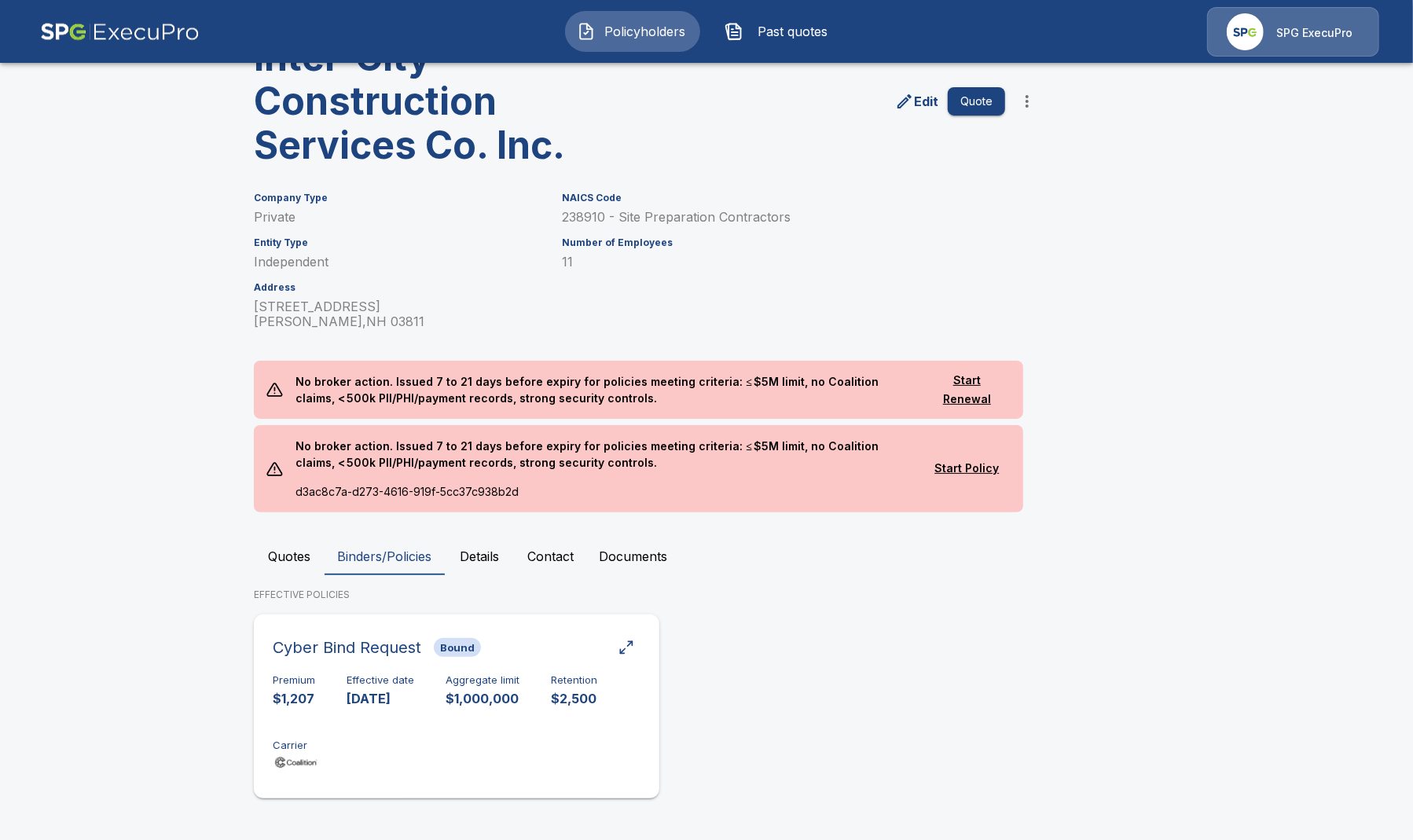
click at [610, 648] on div "Cyber Bind Request Bound" at bounding box center [456, 647] width 368 height 28
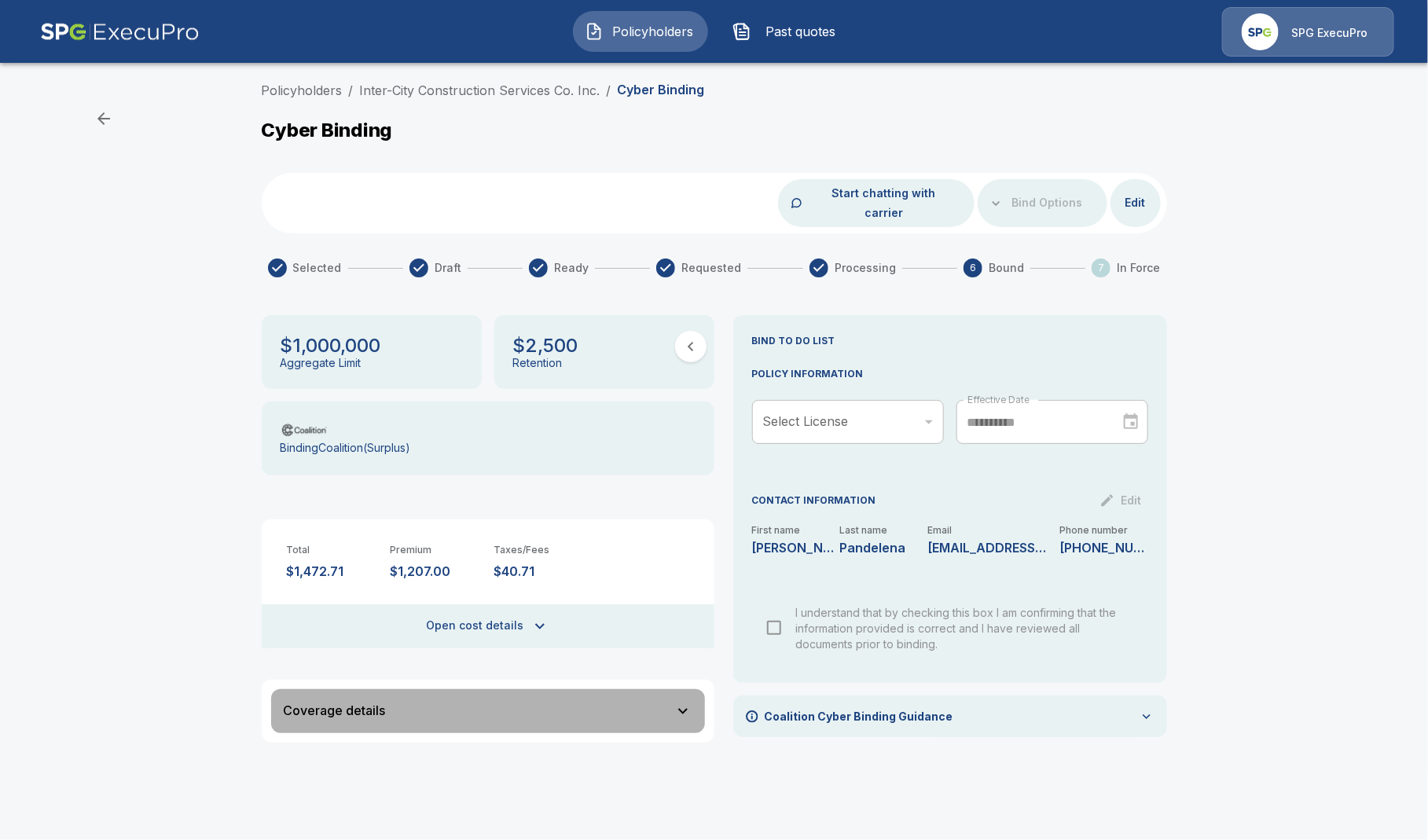
click at [536, 689] on button "Coverage details" at bounding box center [487, 711] width 434 height 44
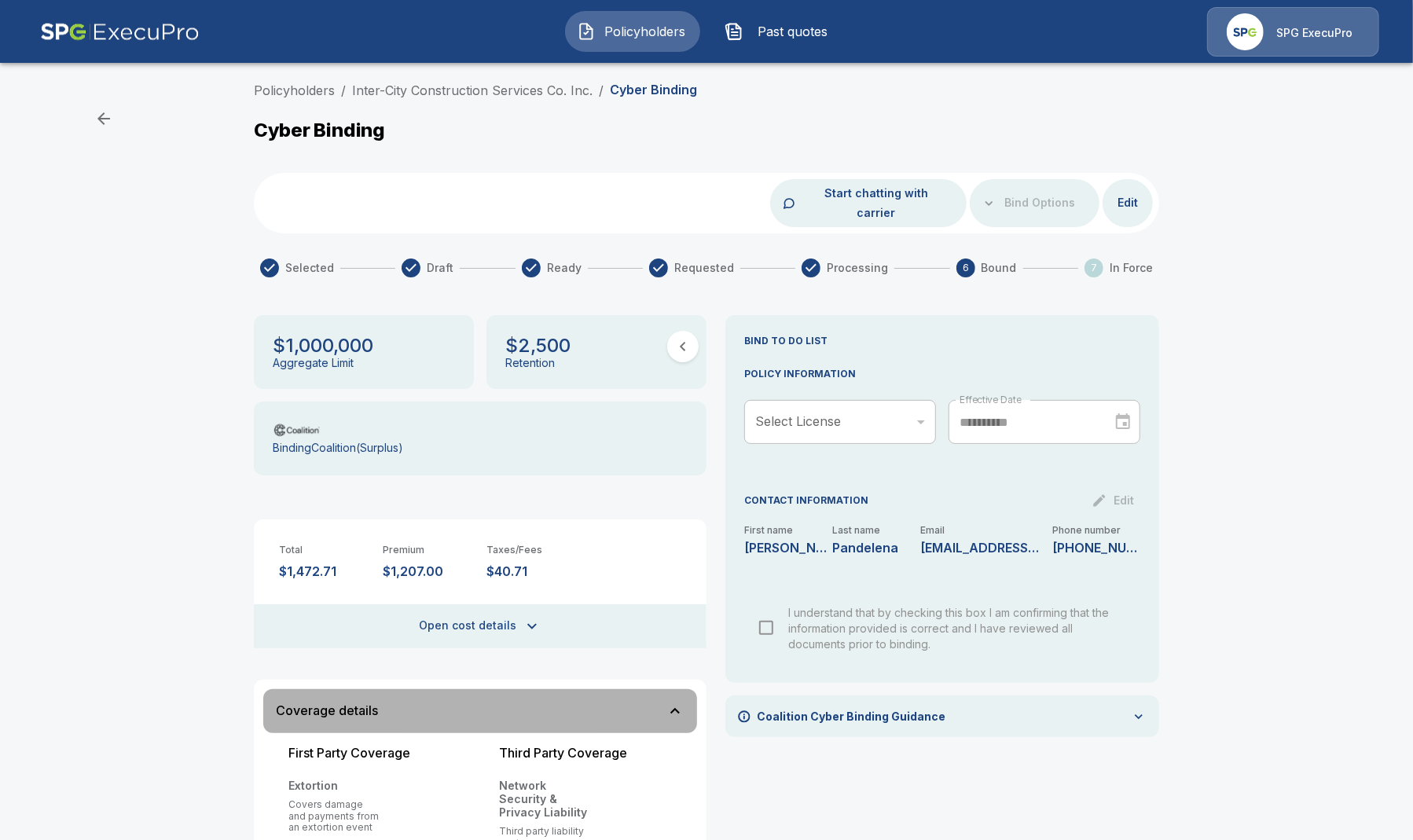
drag, startPoint x: 532, startPoint y: 693, endPoint x: 574, endPoint y: 690, distance: 42.1
click at [530, 704] on div "Coverage details" at bounding box center [471, 710] width 389 height 13
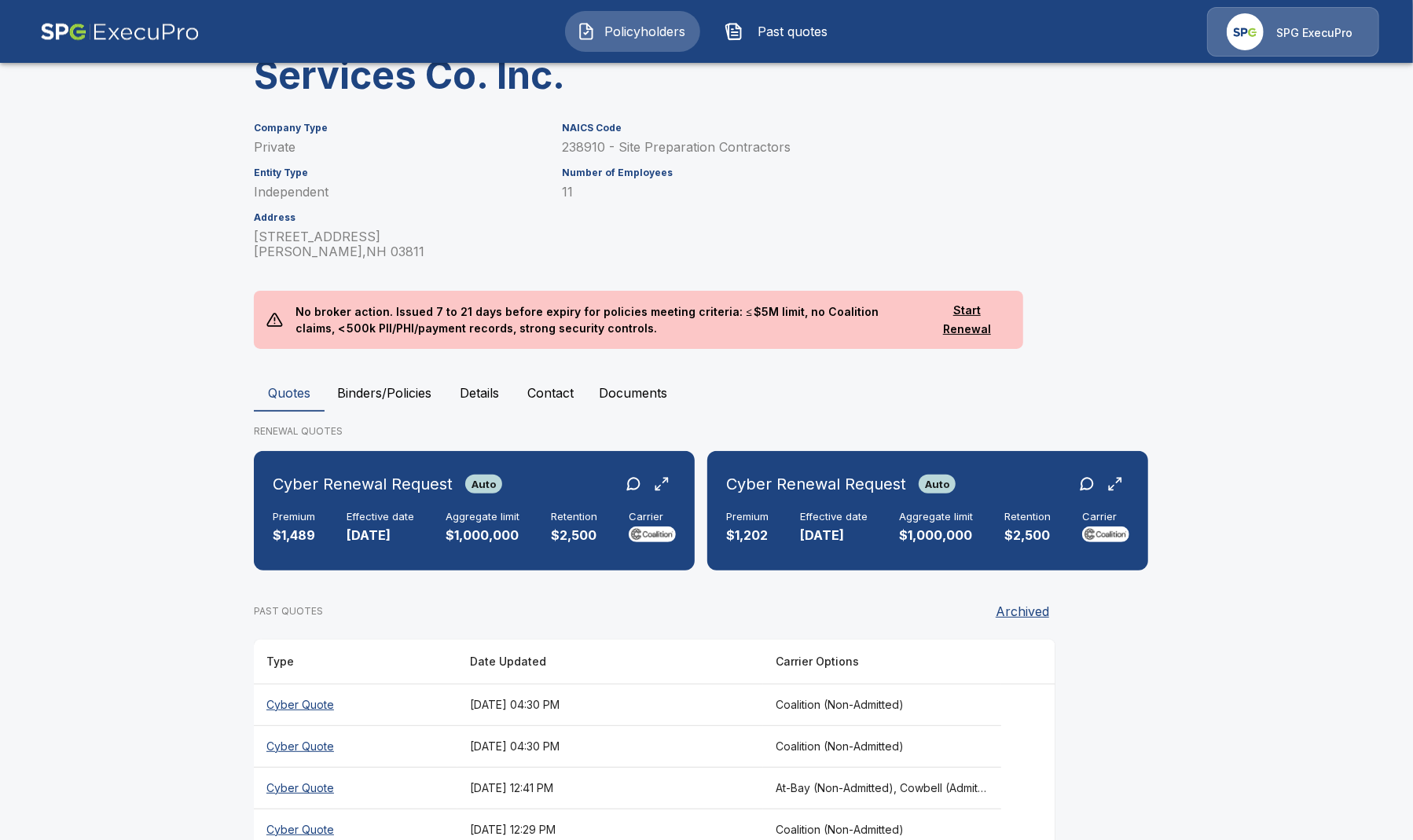
scroll to position [206, 0]
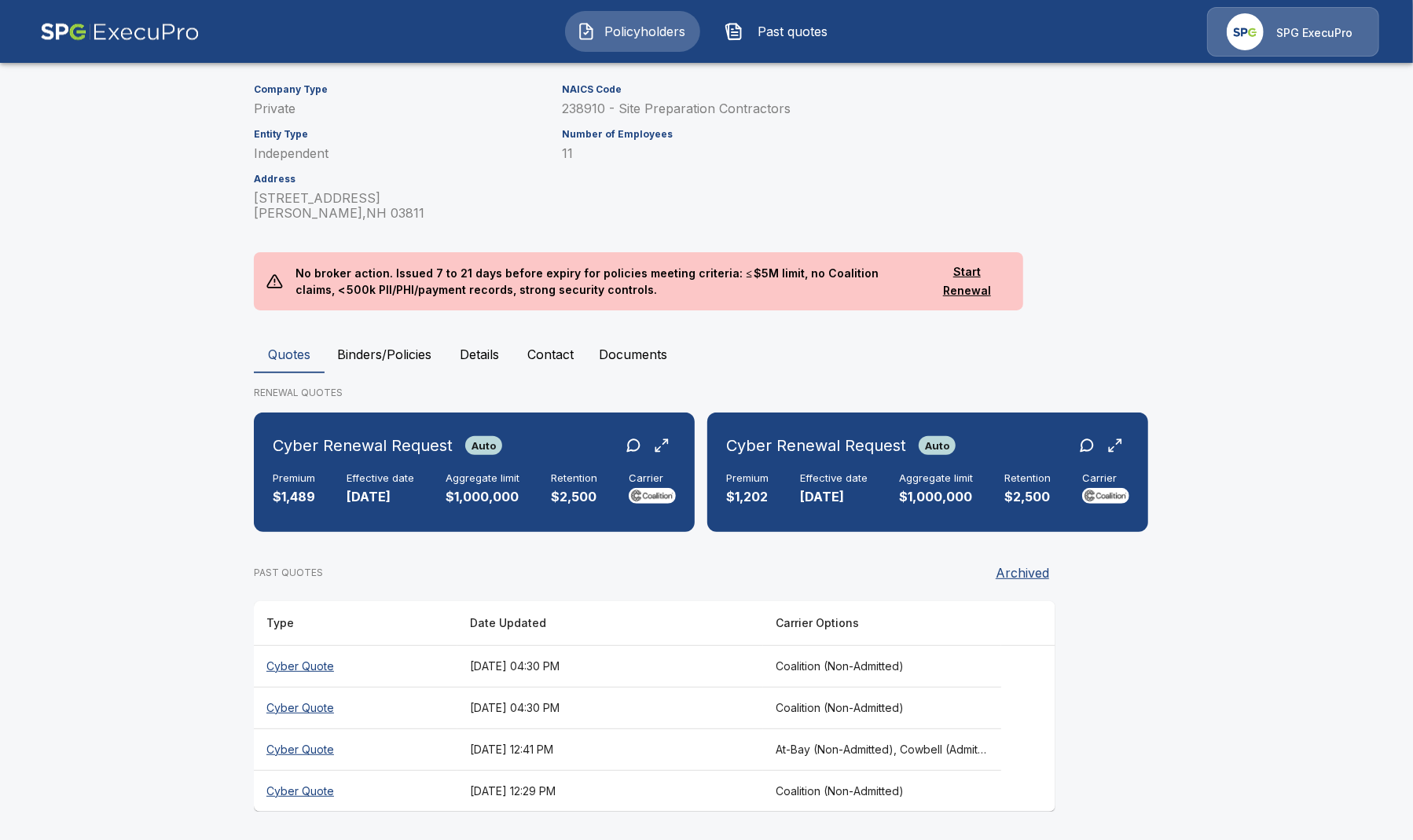
click at [383, 343] on button "Binders/Policies" at bounding box center [384, 354] width 120 height 38
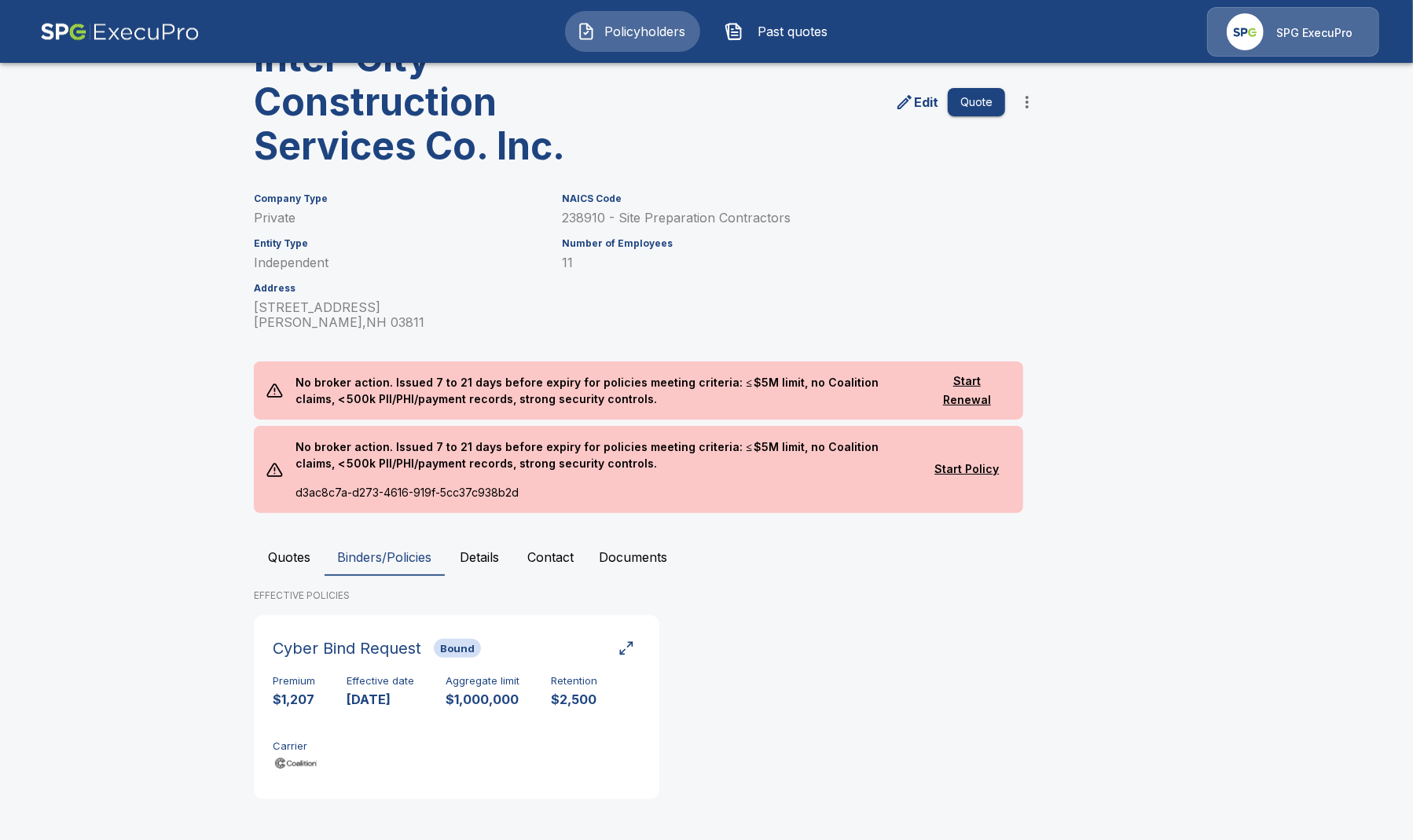
scroll to position [98, 0]
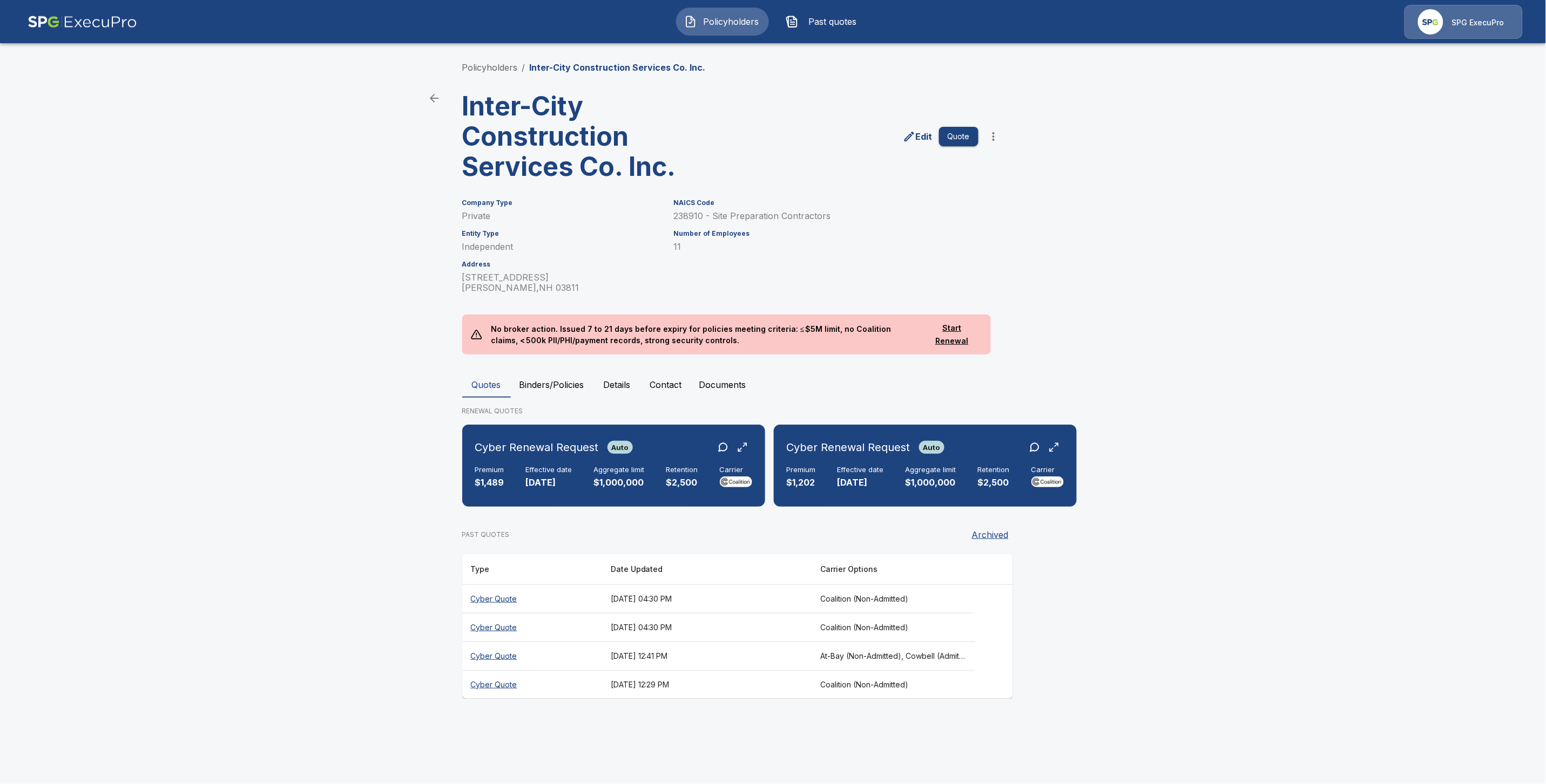
click at [538, 381] on button "Binders/Policies" at bounding box center [552, 385] width 82 height 26
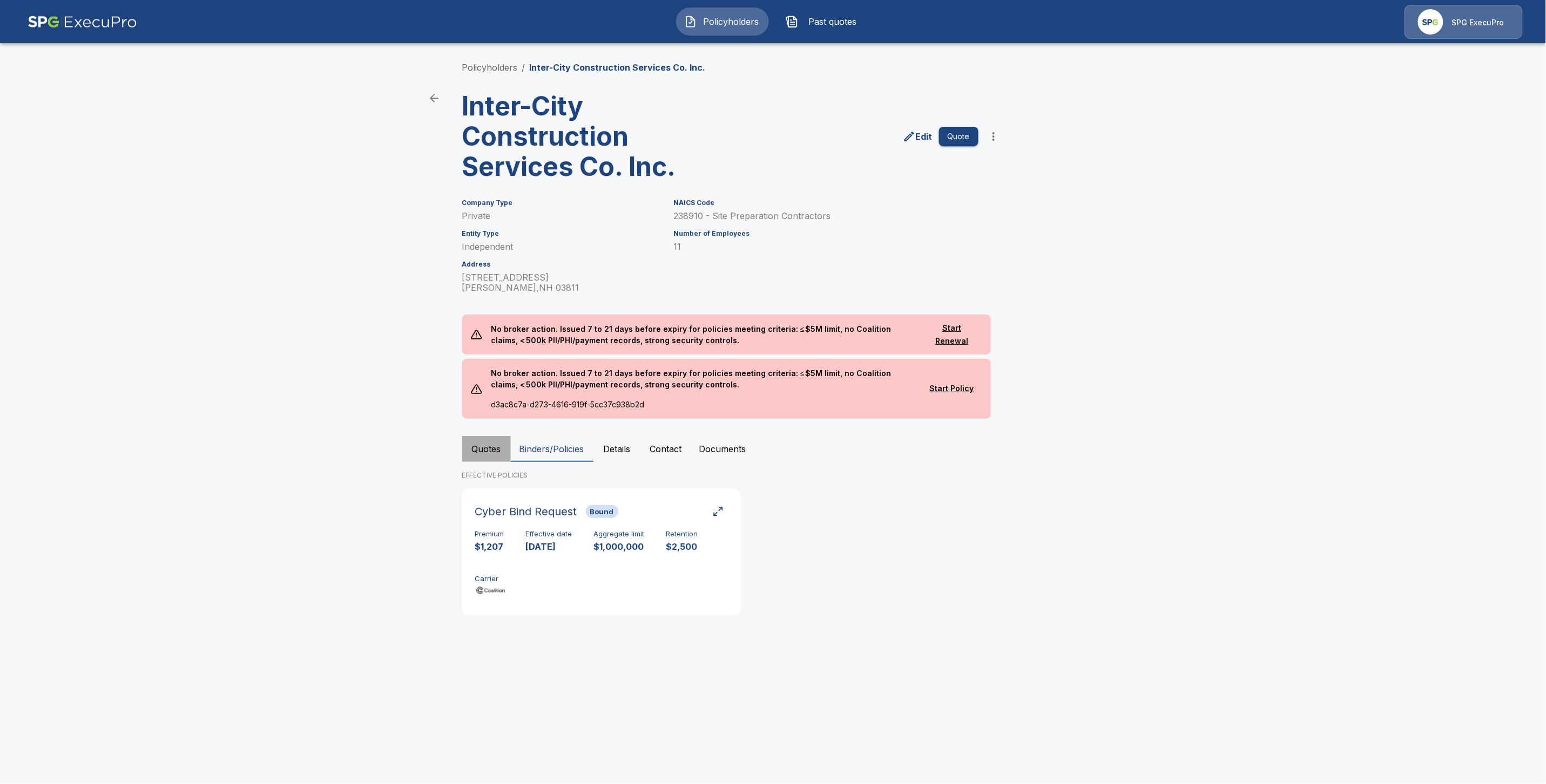
click at [498, 452] on button "Quotes" at bounding box center [486, 449] width 49 height 26
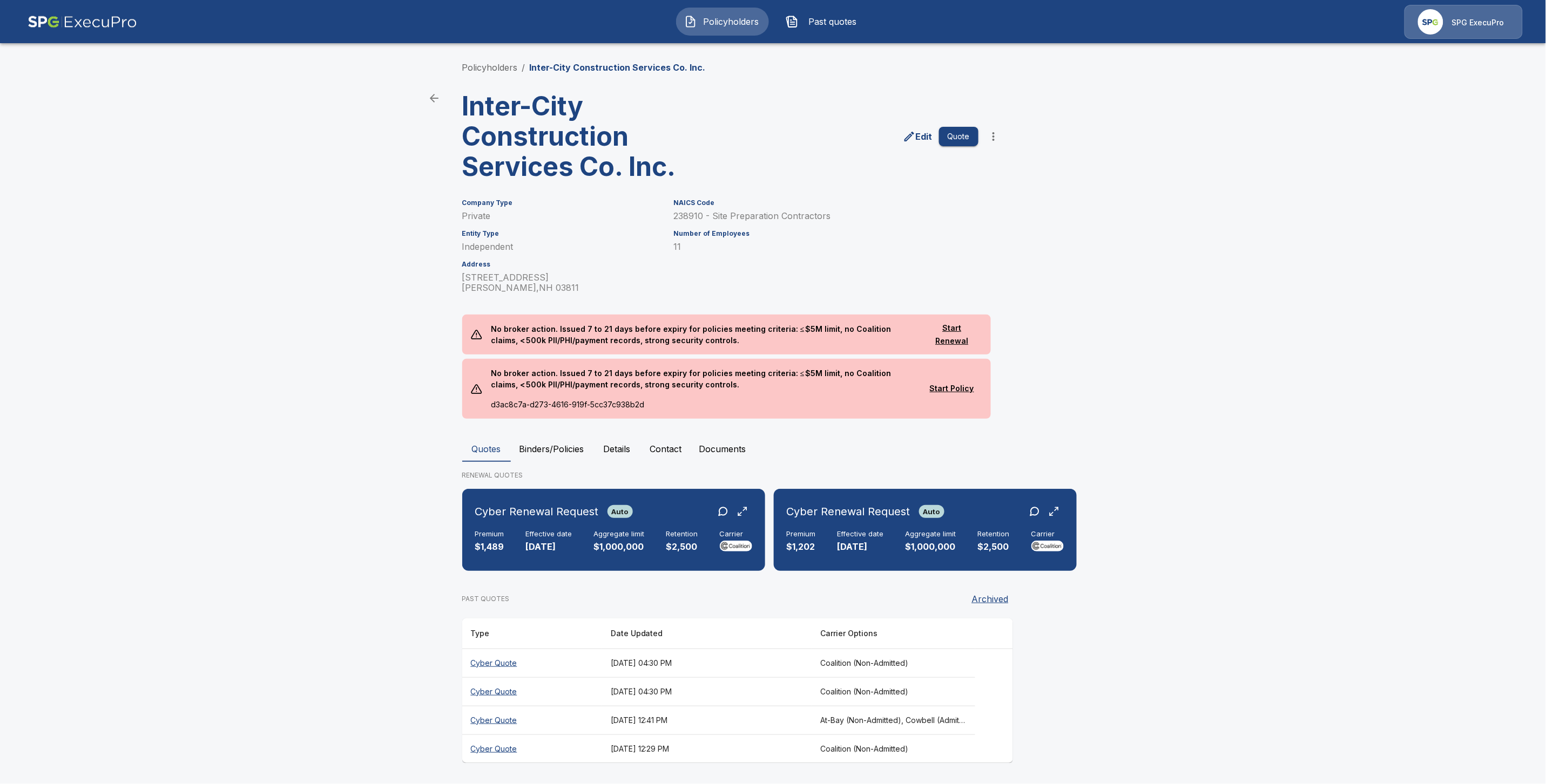
click at [498, 665] on th "Cyber Quote" at bounding box center [532, 663] width 140 height 29
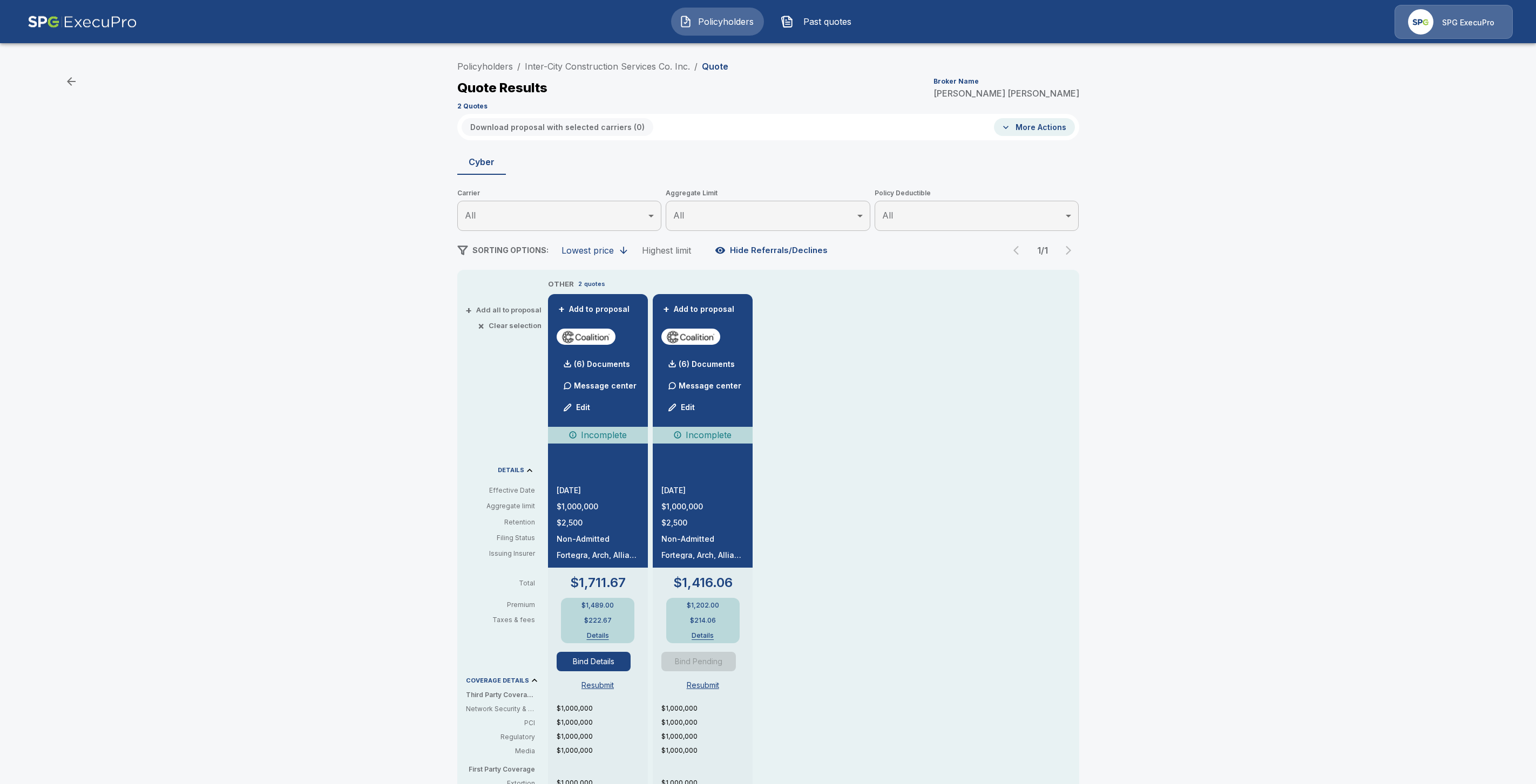
click at [601, 636] on button "Details" at bounding box center [598, 636] width 43 height 7
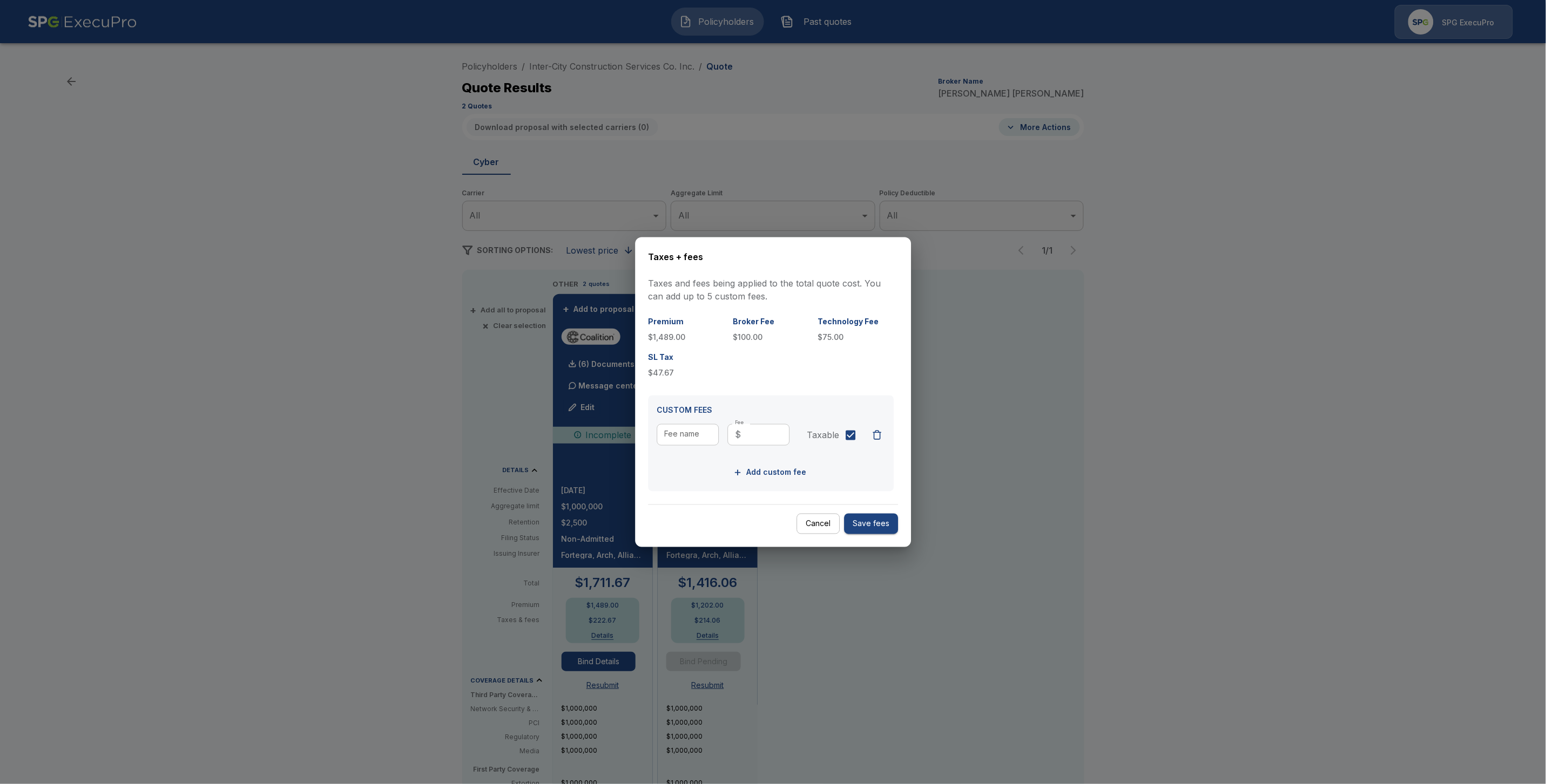
click at [814, 665] on div at bounding box center [773, 392] width 1546 height 784
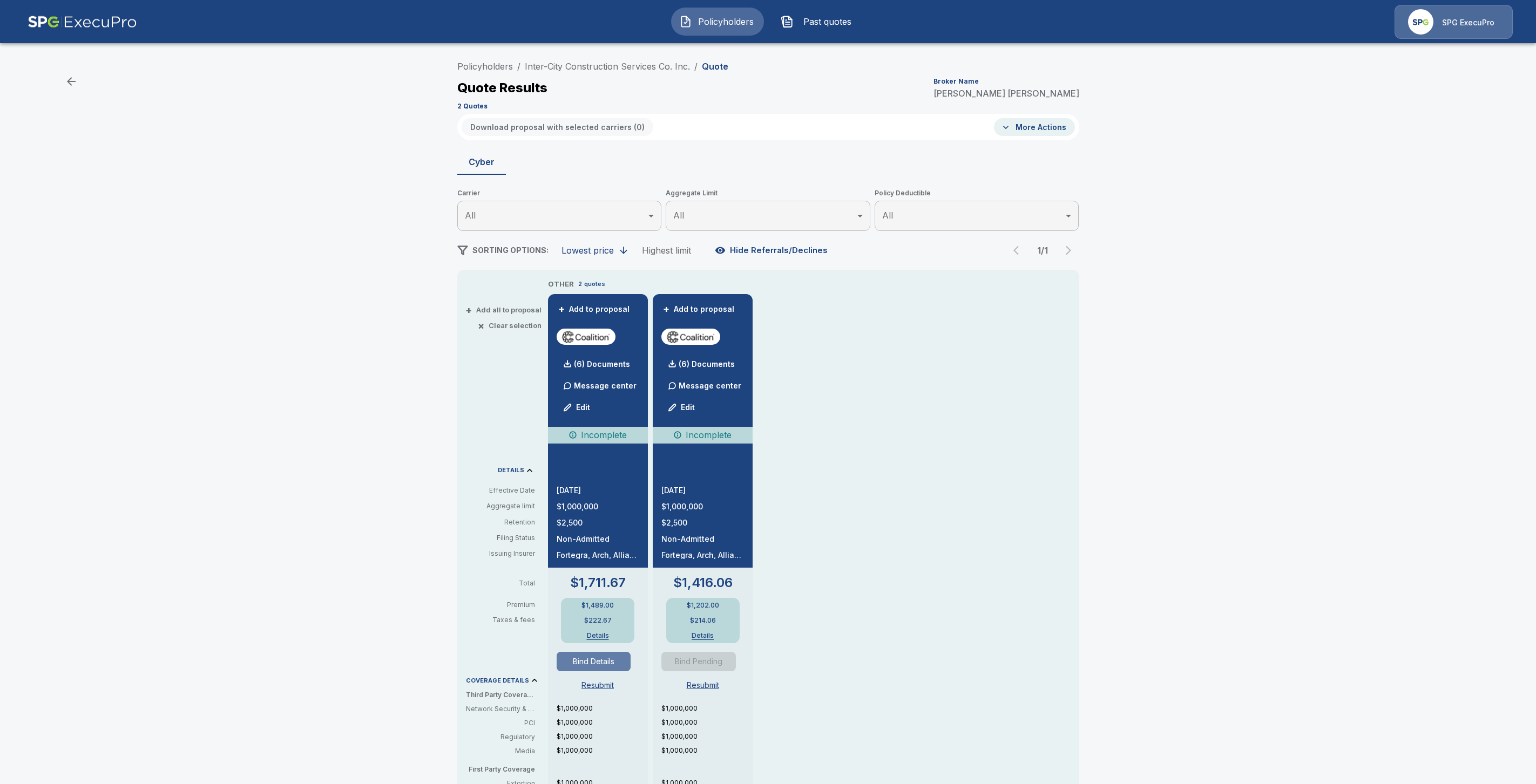
click at [618, 668] on button "Bind Details" at bounding box center [594, 662] width 74 height 19
click at [606, 664] on button "Bind Details" at bounding box center [594, 662] width 74 height 19
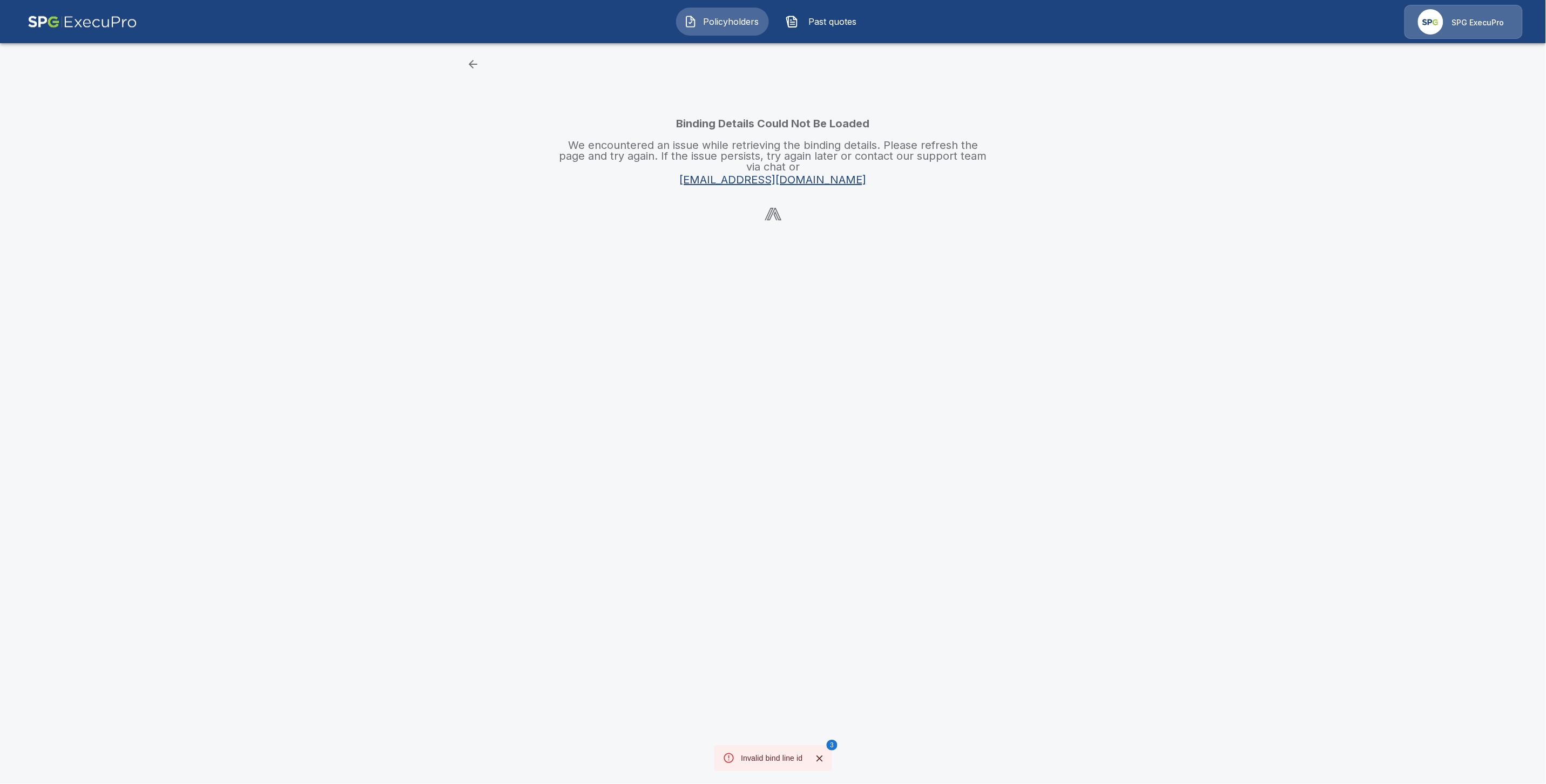
click at [1461, 236] on html "Policyholders Past quotes SPG ExecuPro Binding Details Could Not Be Loaded We e…" at bounding box center [773, 118] width 1546 height 236
click at [1163, 236] on html "Policyholders Past quotes SPG ExecuPro Binding Details Could Not Be Loaded We e…" at bounding box center [773, 118] width 1546 height 236
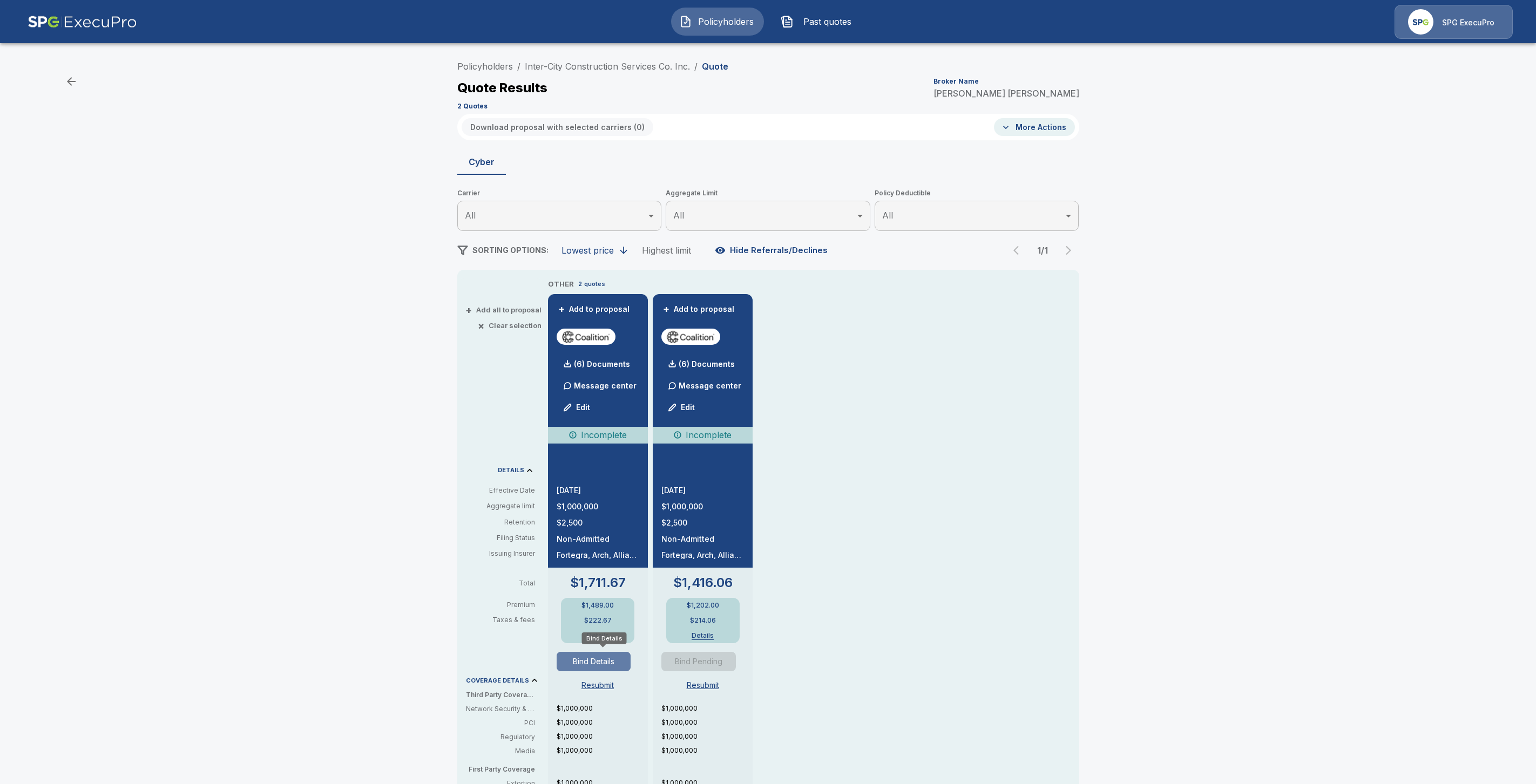
click at [630, 662] on button "Bind Details" at bounding box center [594, 662] width 74 height 19
click at [616, 660] on button "Bind Details" at bounding box center [594, 662] width 74 height 19
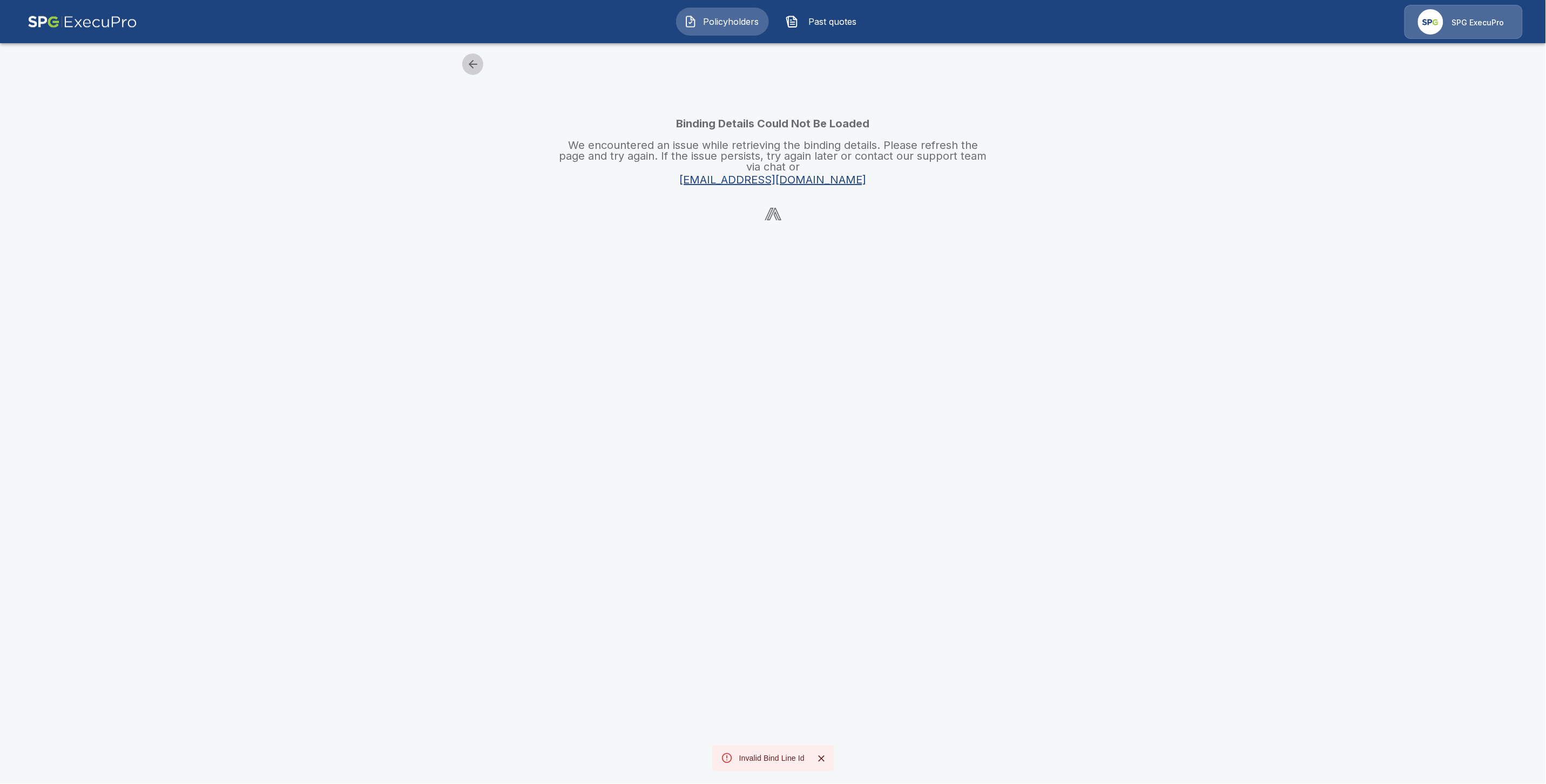
click at [473, 69] on icon "button" at bounding box center [473, 64] width 13 height 13
click at [703, 29] on button "Policyholders" at bounding box center [722, 22] width 93 height 28
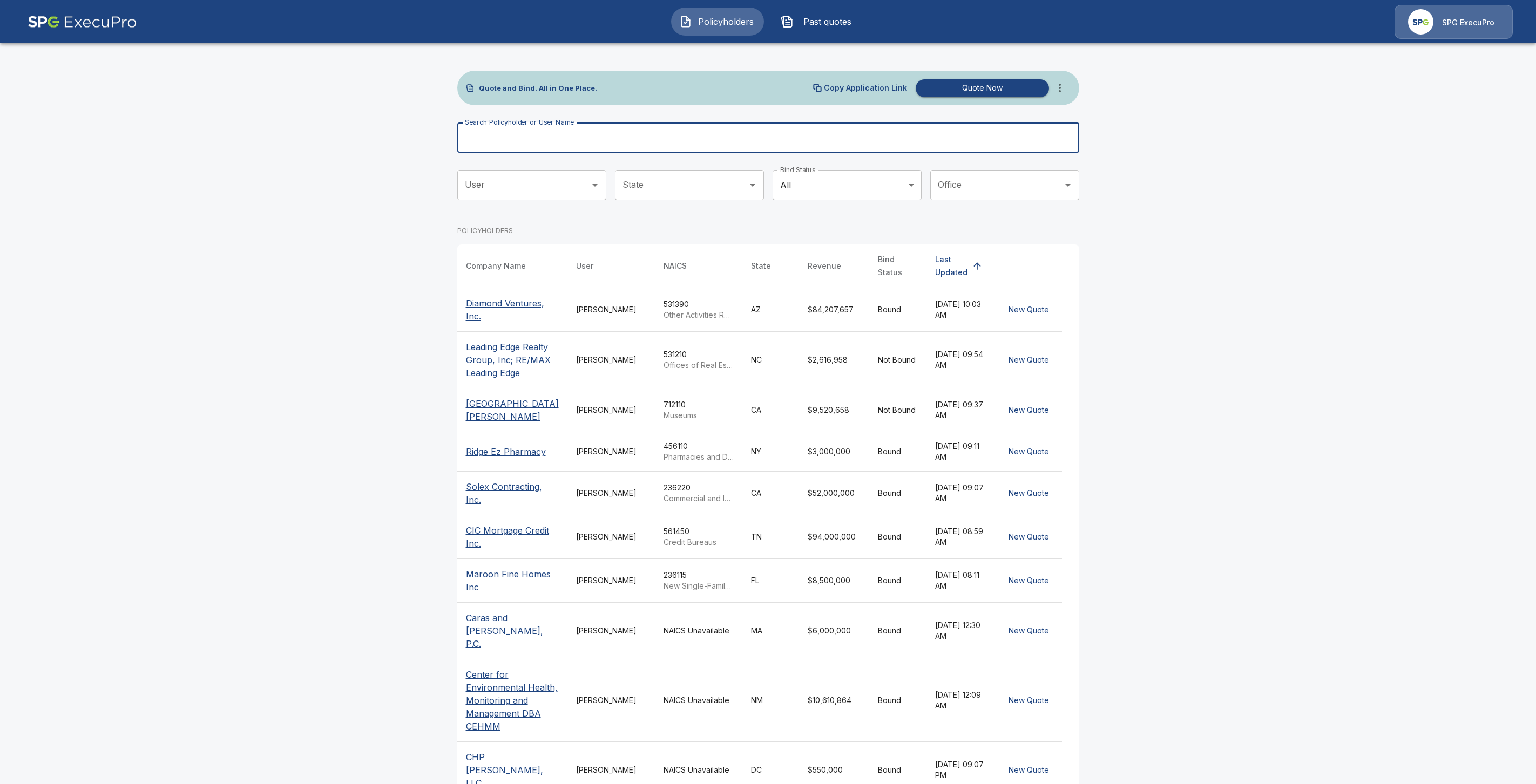
click at [525, 134] on input "Search Policyholder or User Name" at bounding box center [762, 137] width 610 height 30
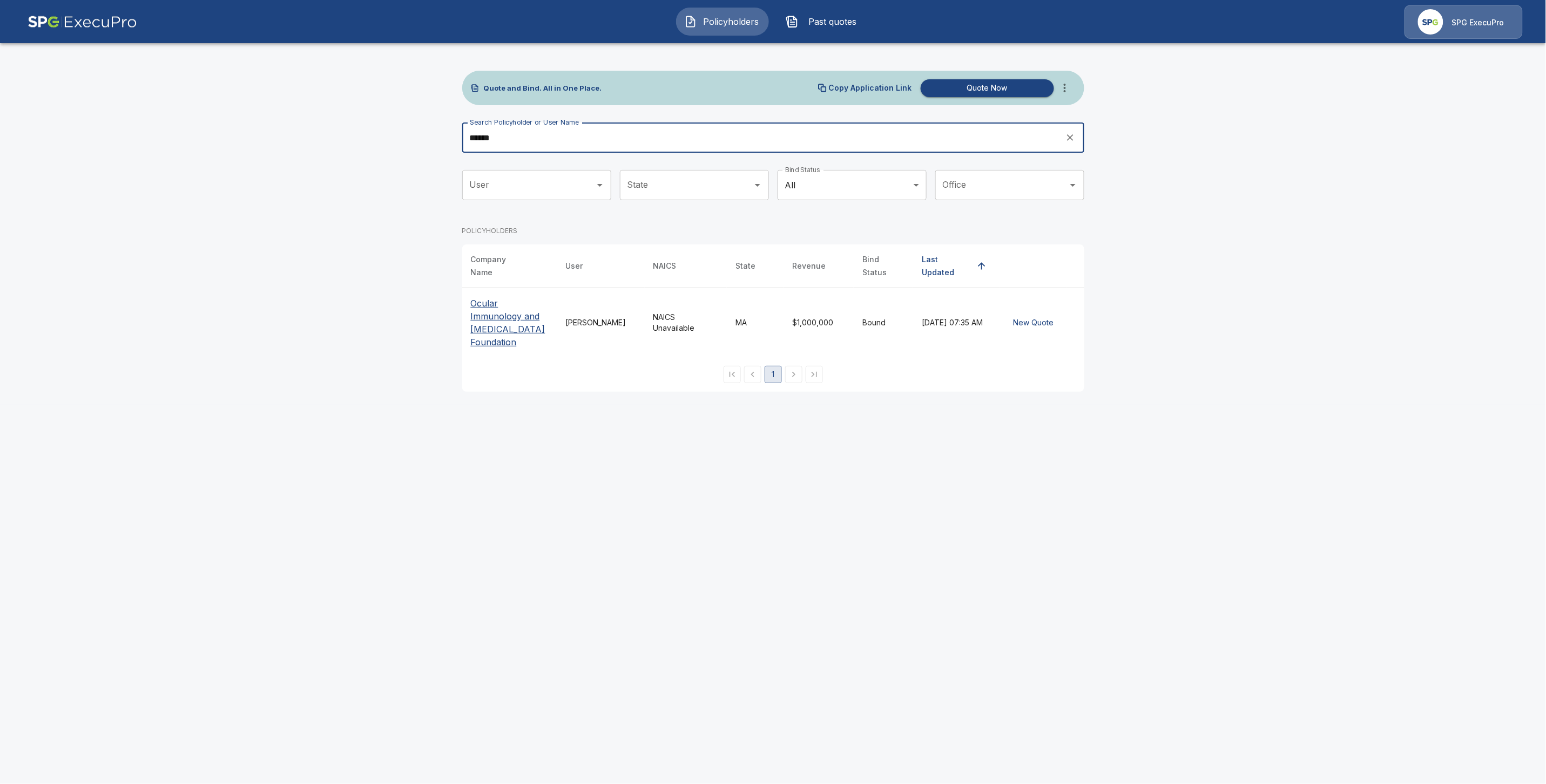
type input "******"
click at [500, 312] on p "Ocular Immunology and [MEDICAL_DATA] Foundation" at bounding box center [510, 323] width 78 height 52
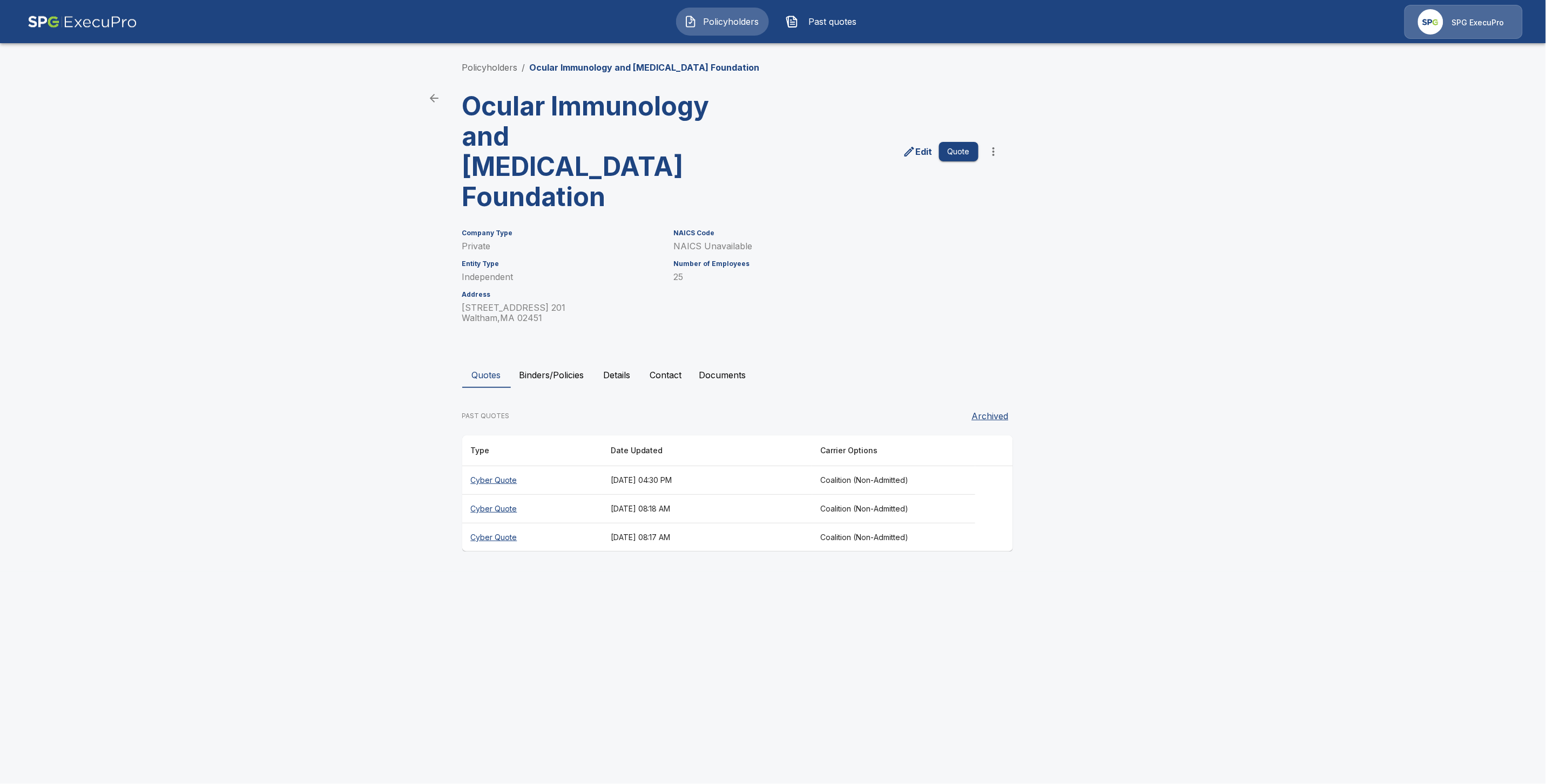
click at [527, 362] on button "Binders/Policies" at bounding box center [552, 375] width 82 height 26
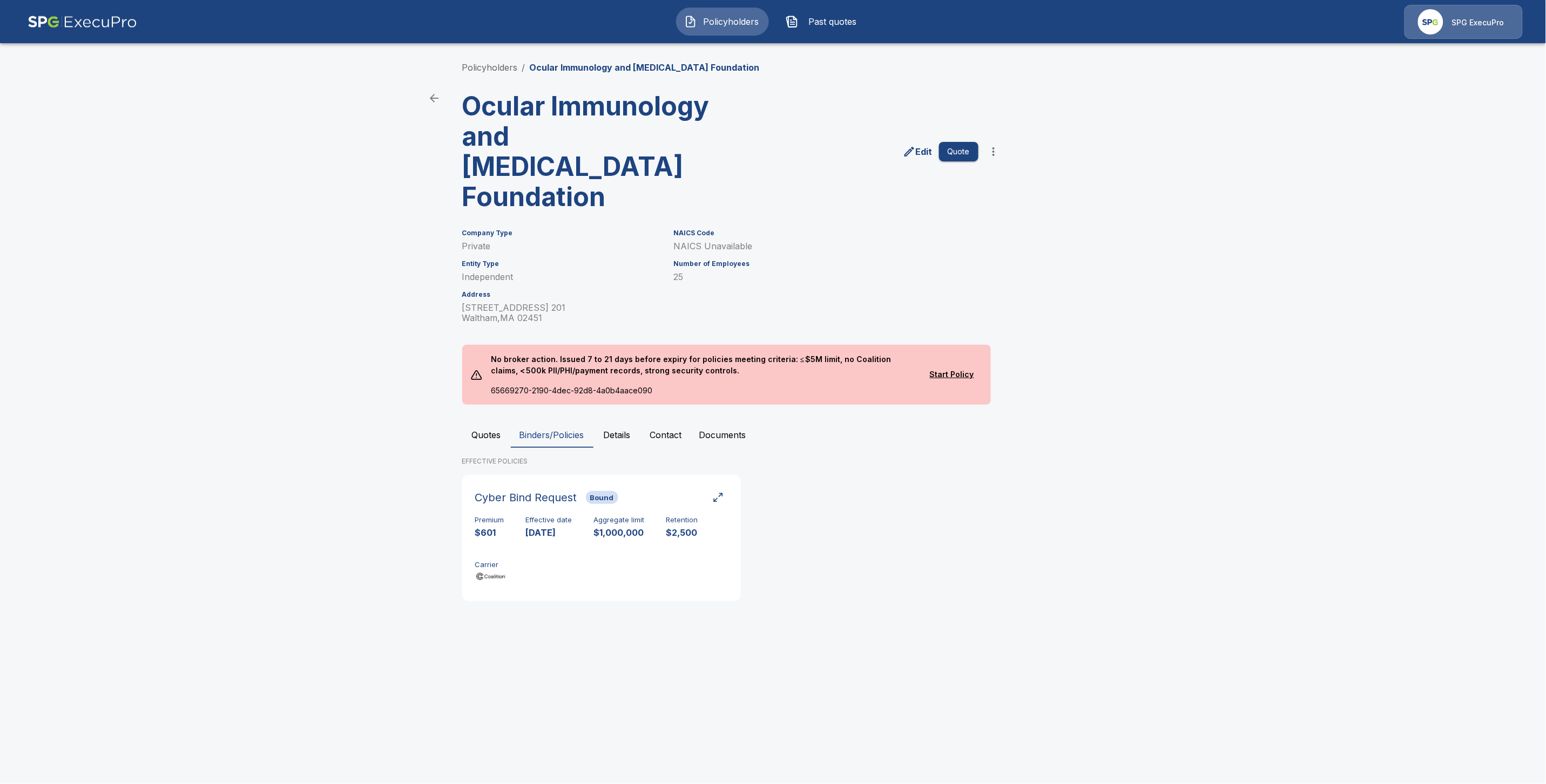
click at [482, 422] on div "Quotes Binders/Policies Details Contact Documents EFFECTIVE POLICIES Cyber Bind…" at bounding box center [773, 516] width 622 height 188
click at [481, 422] on button "Quotes" at bounding box center [486, 435] width 49 height 26
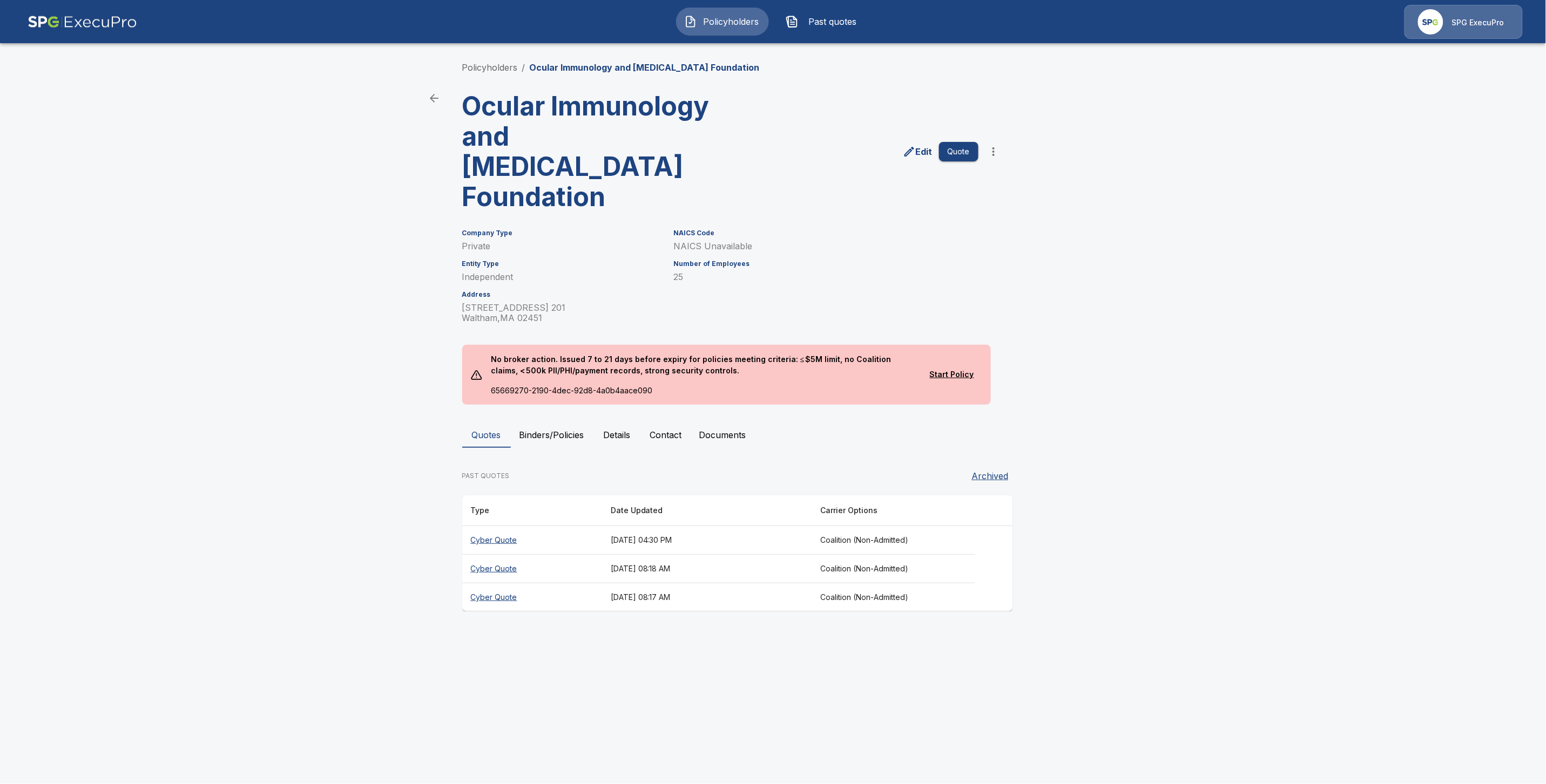
click at [501, 526] on th "Cyber Quote" at bounding box center [532, 540] width 140 height 29
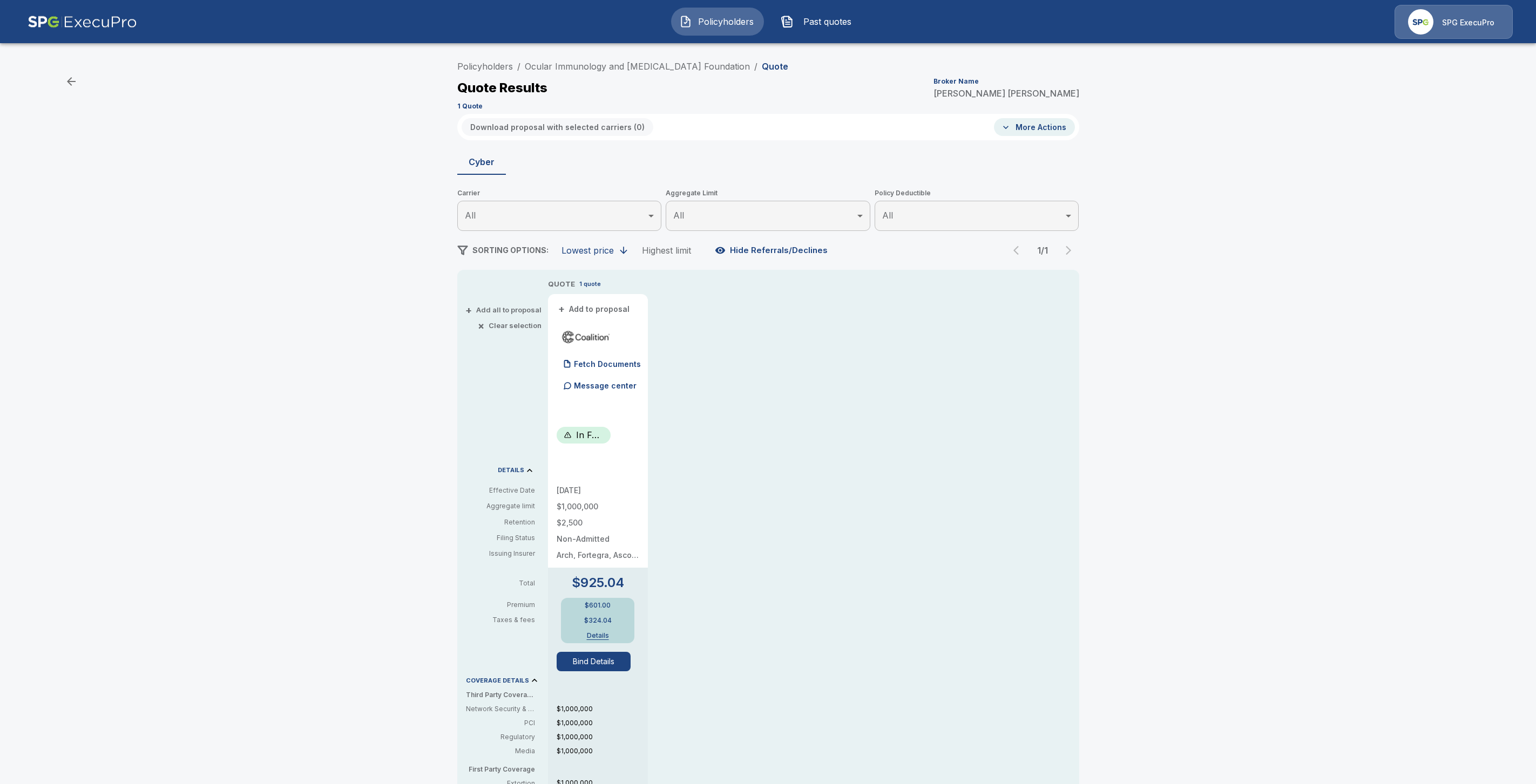
click at [631, 668] on button "Bind Details" at bounding box center [594, 662] width 74 height 19
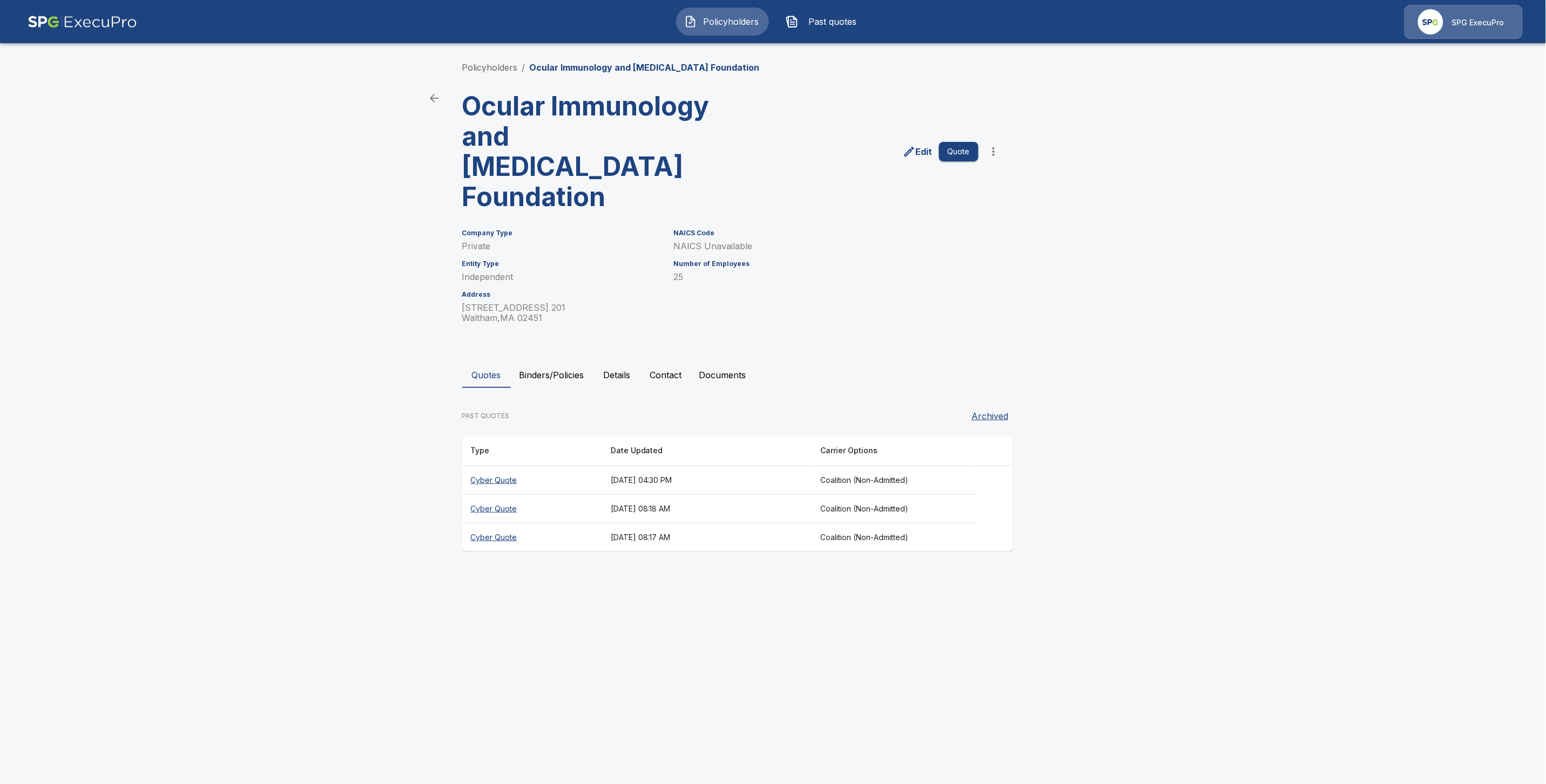
click at [505, 495] on th "Cyber Quote" at bounding box center [532, 509] width 140 height 29
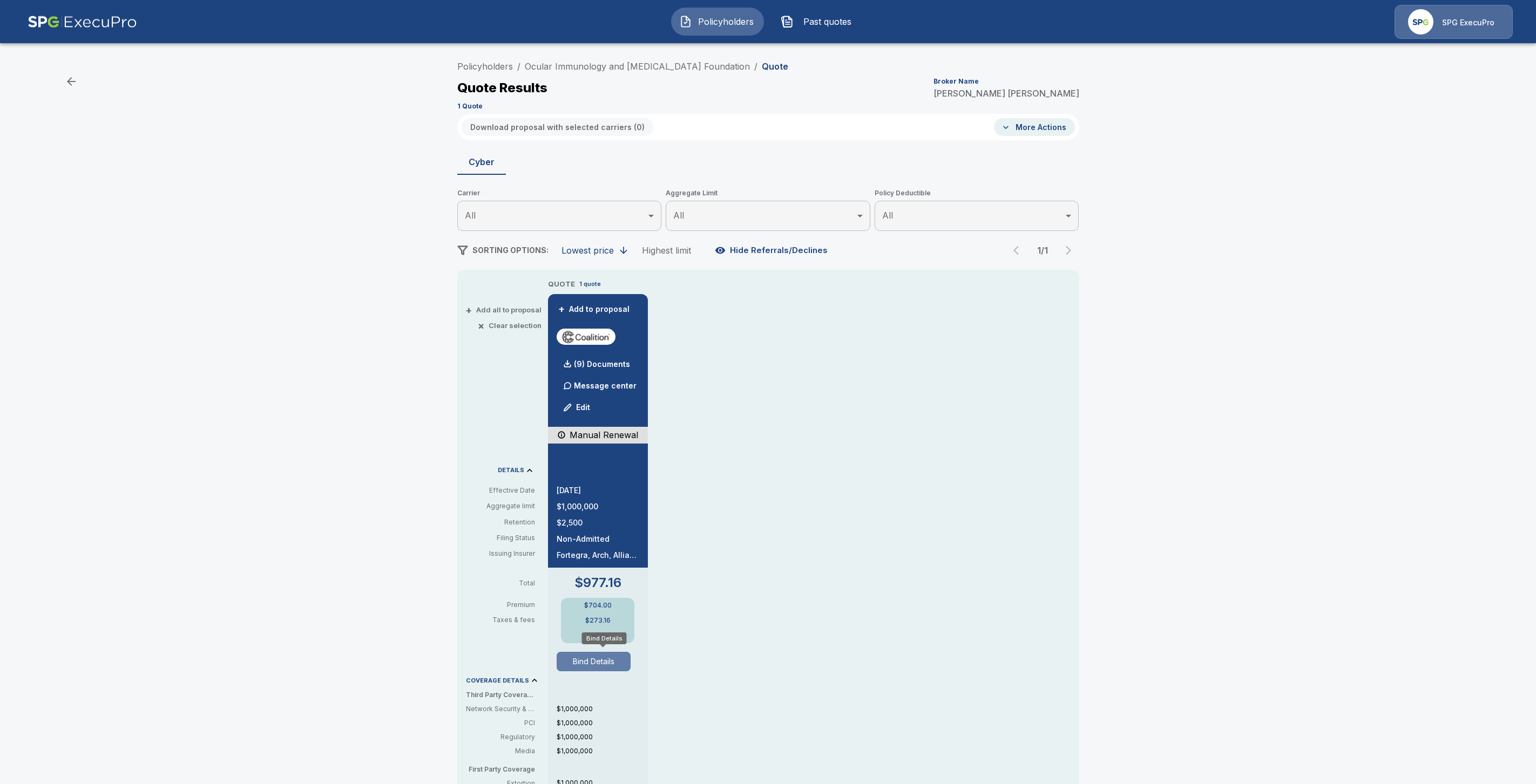
click at [611, 665] on button "Bind Details" at bounding box center [594, 662] width 74 height 19
click at [611, 635] on button "Details" at bounding box center [598, 636] width 43 height 7
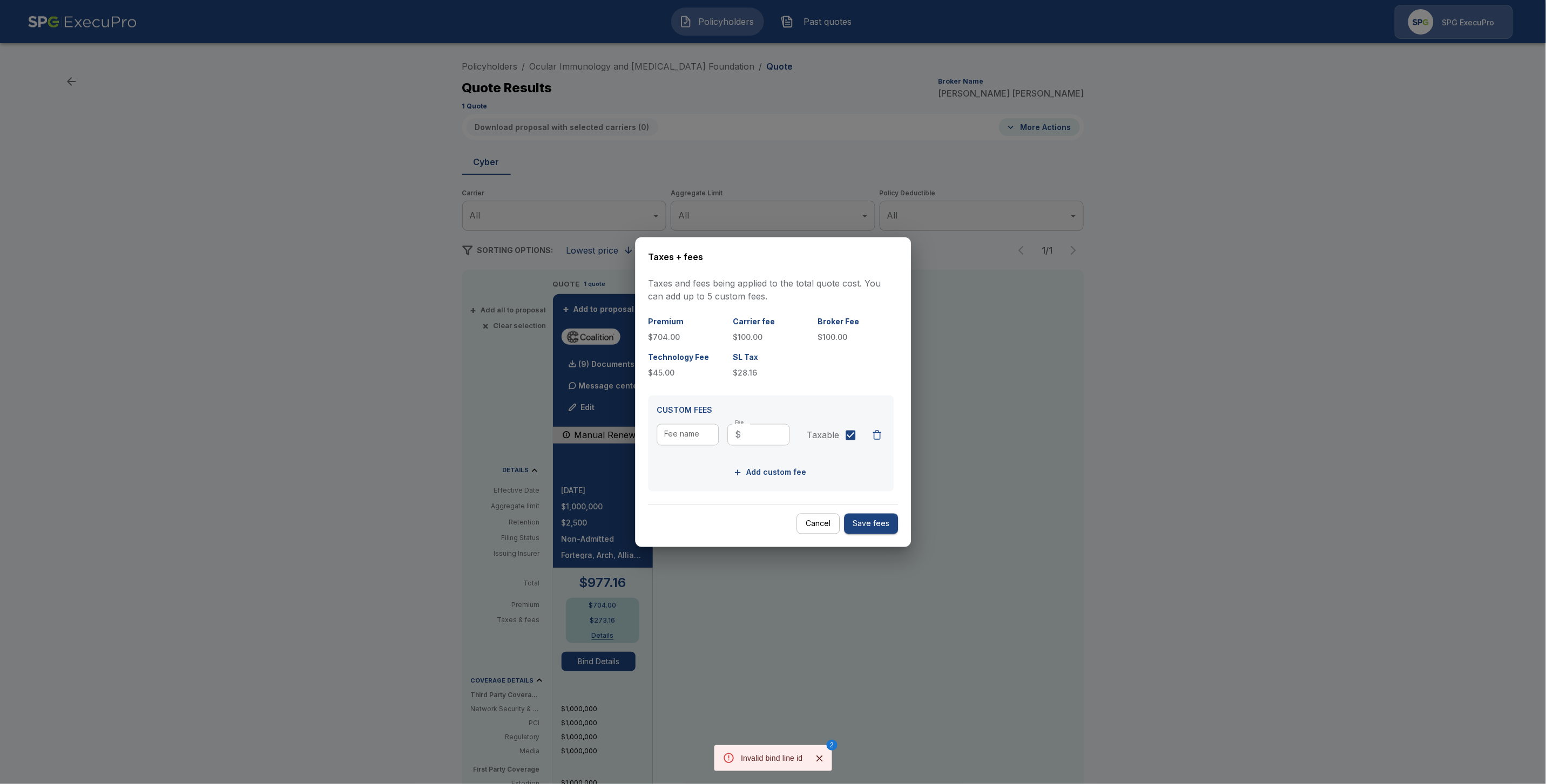
click at [721, 624] on div at bounding box center [773, 392] width 1546 height 784
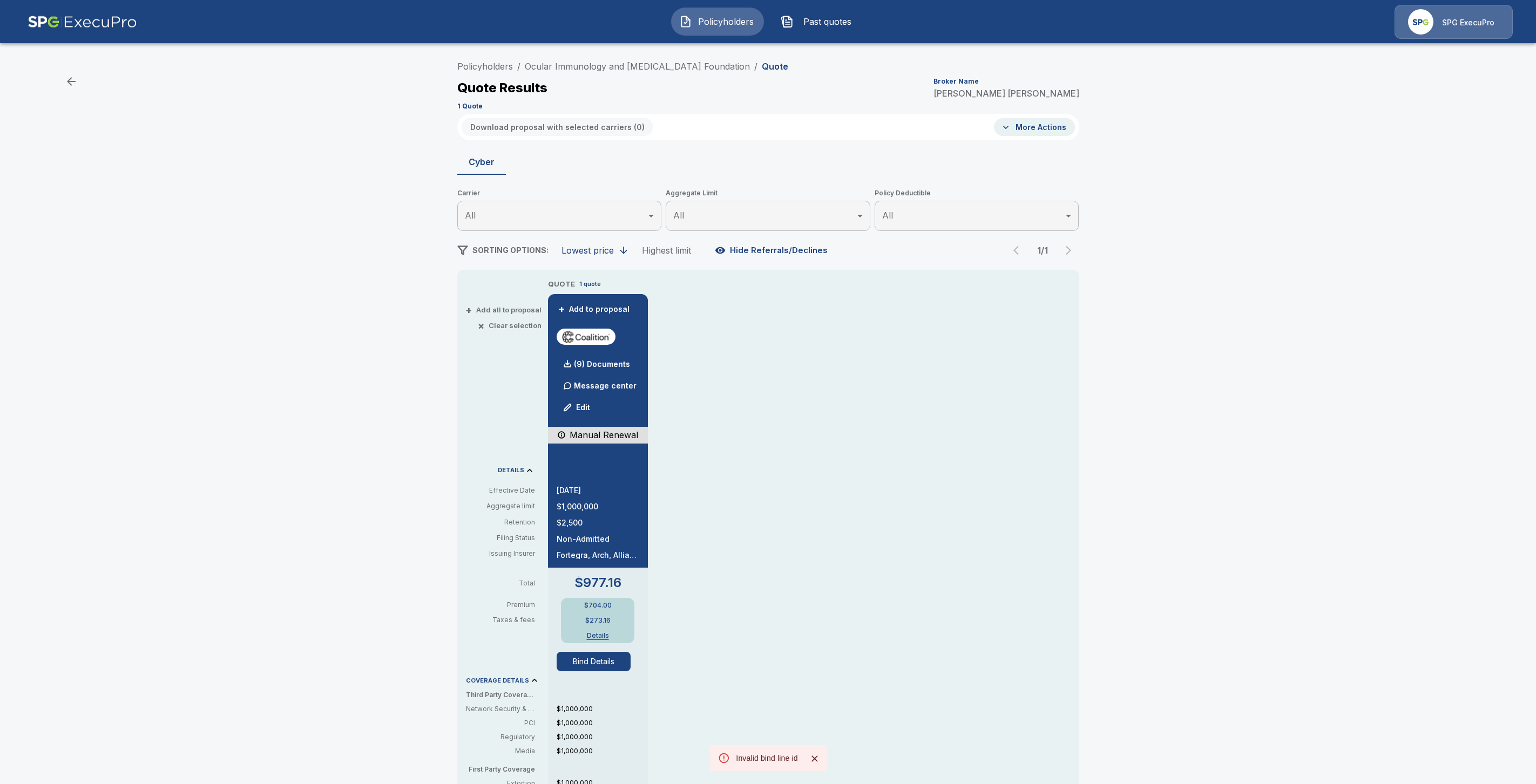
click at [605, 634] on button "Details" at bounding box center [598, 636] width 43 height 7
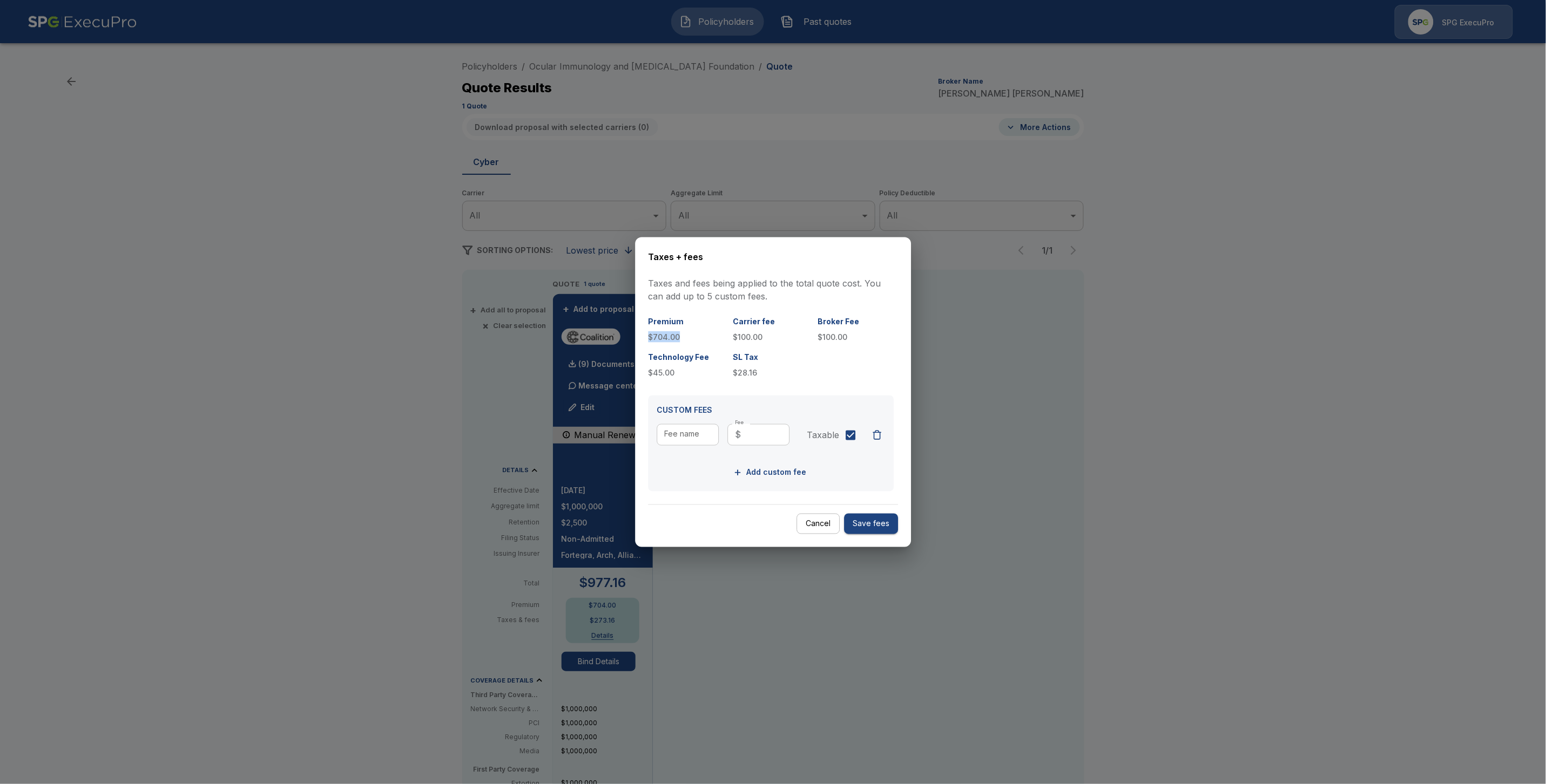
drag, startPoint x: 679, startPoint y: 336, endPoint x: 645, endPoint y: 340, distance: 34.2
click at [645, 340] on div "Taxes + fees Taxes and fees being applied to the total quote cost. You can add …" at bounding box center [773, 392] width 276 height 310
copy p "$704.00"
drag, startPoint x: 683, startPoint y: 373, endPoint x: 643, endPoint y: 370, distance: 40.1
click at [643, 370] on div "Taxes + fees Taxes and fees being applied to the total quote cost. You can add …" at bounding box center [773, 392] width 276 height 310
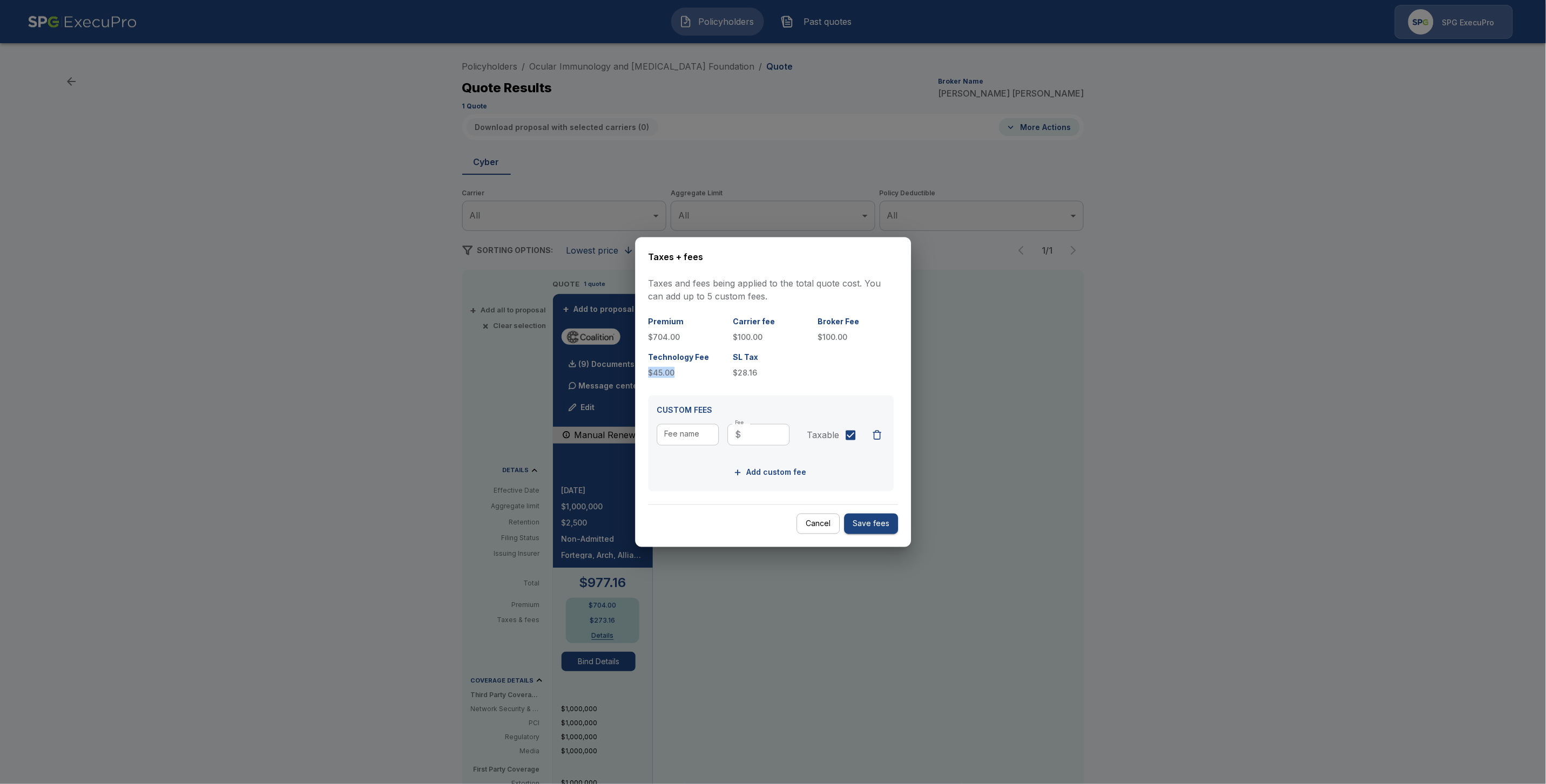
copy p "$45.00"
click at [817, 525] on button "Cancel" at bounding box center [818, 524] width 43 height 21
